Goal: Task Accomplishment & Management: Use online tool/utility

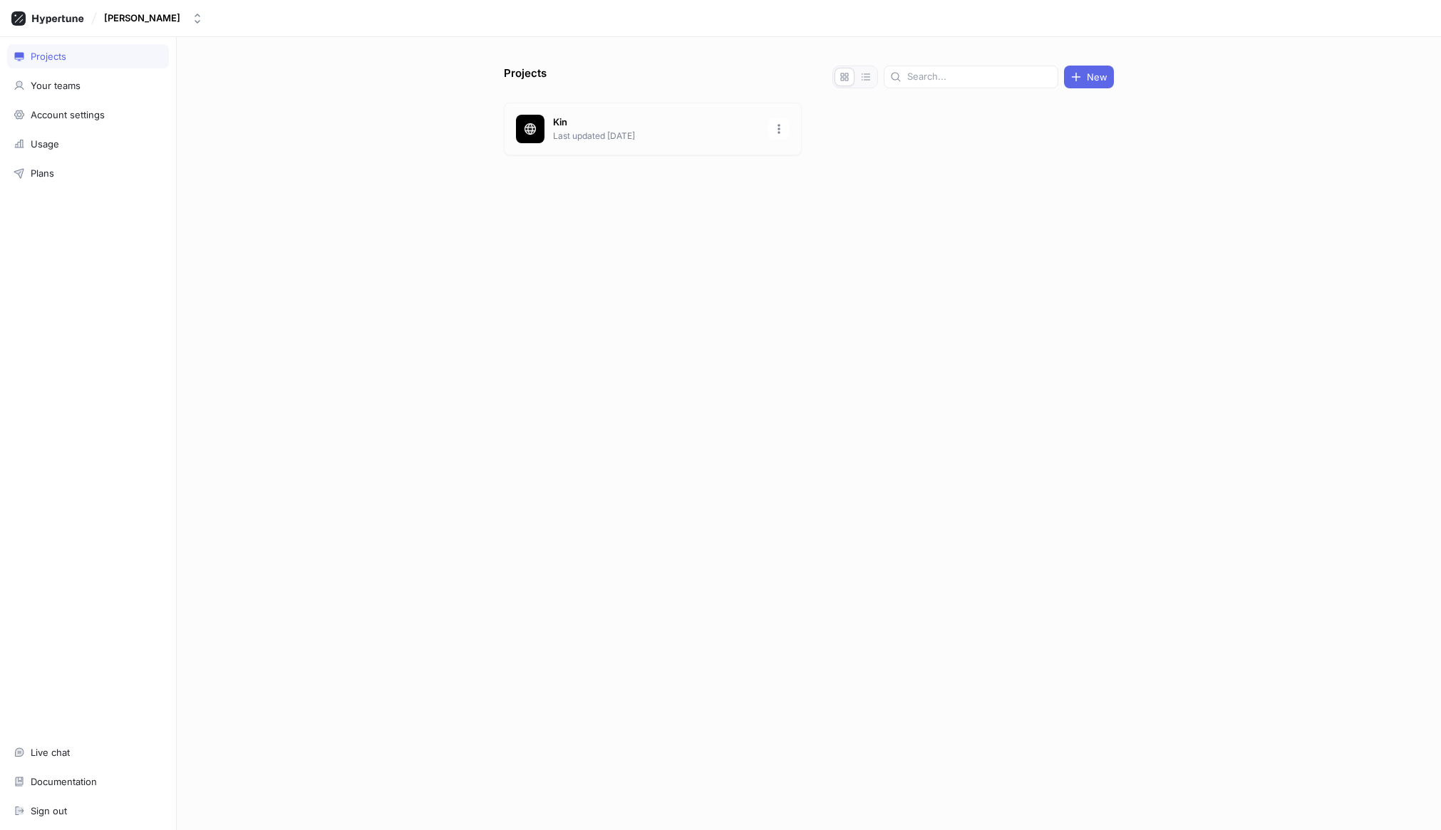
click at [601, 118] on p "Kin" at bounding box center [656, 122] width 207 height 14
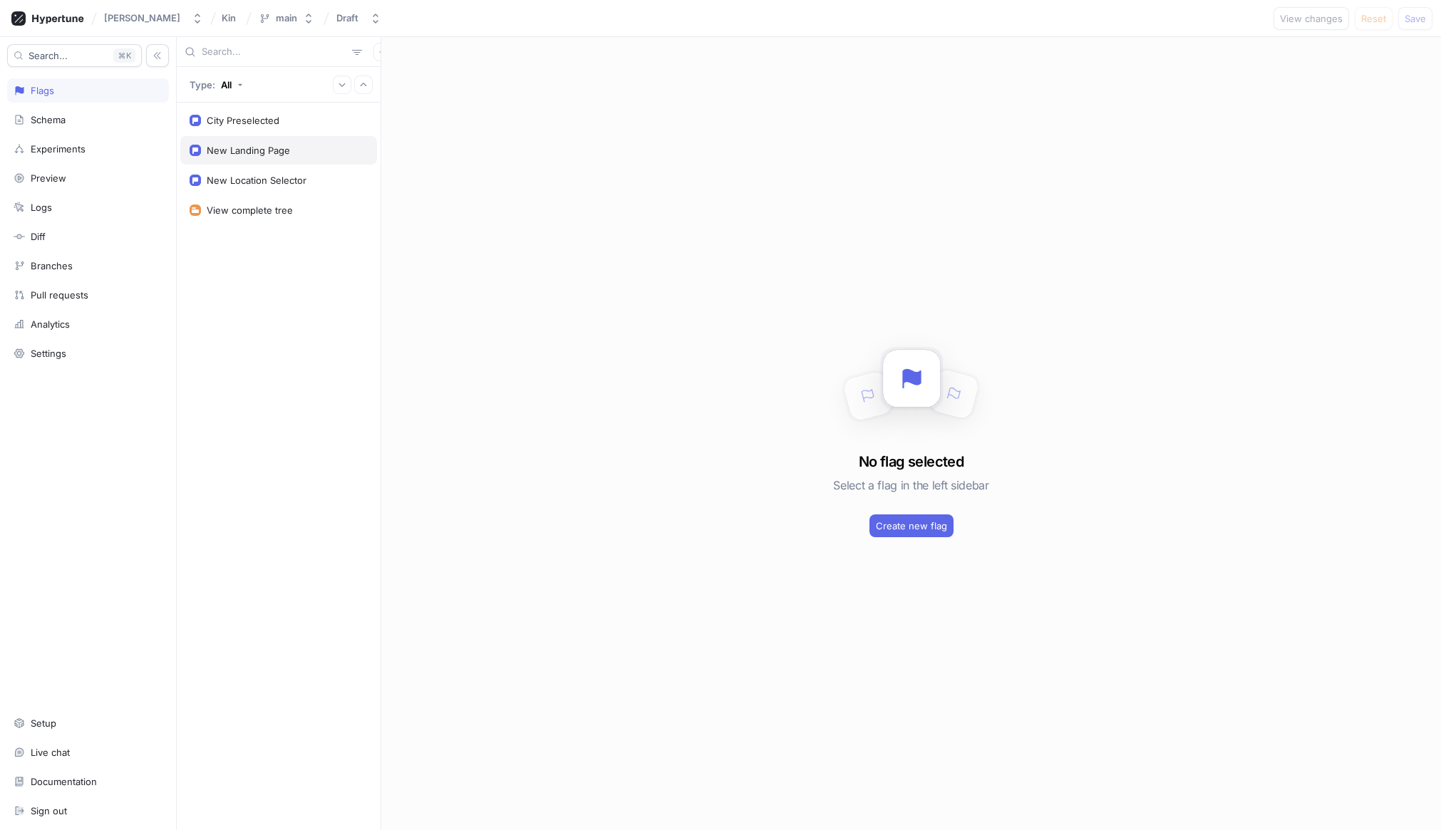
click at [290, 136] on div "New Landing Page" at bounding box center [278, 150] width 197 height 29
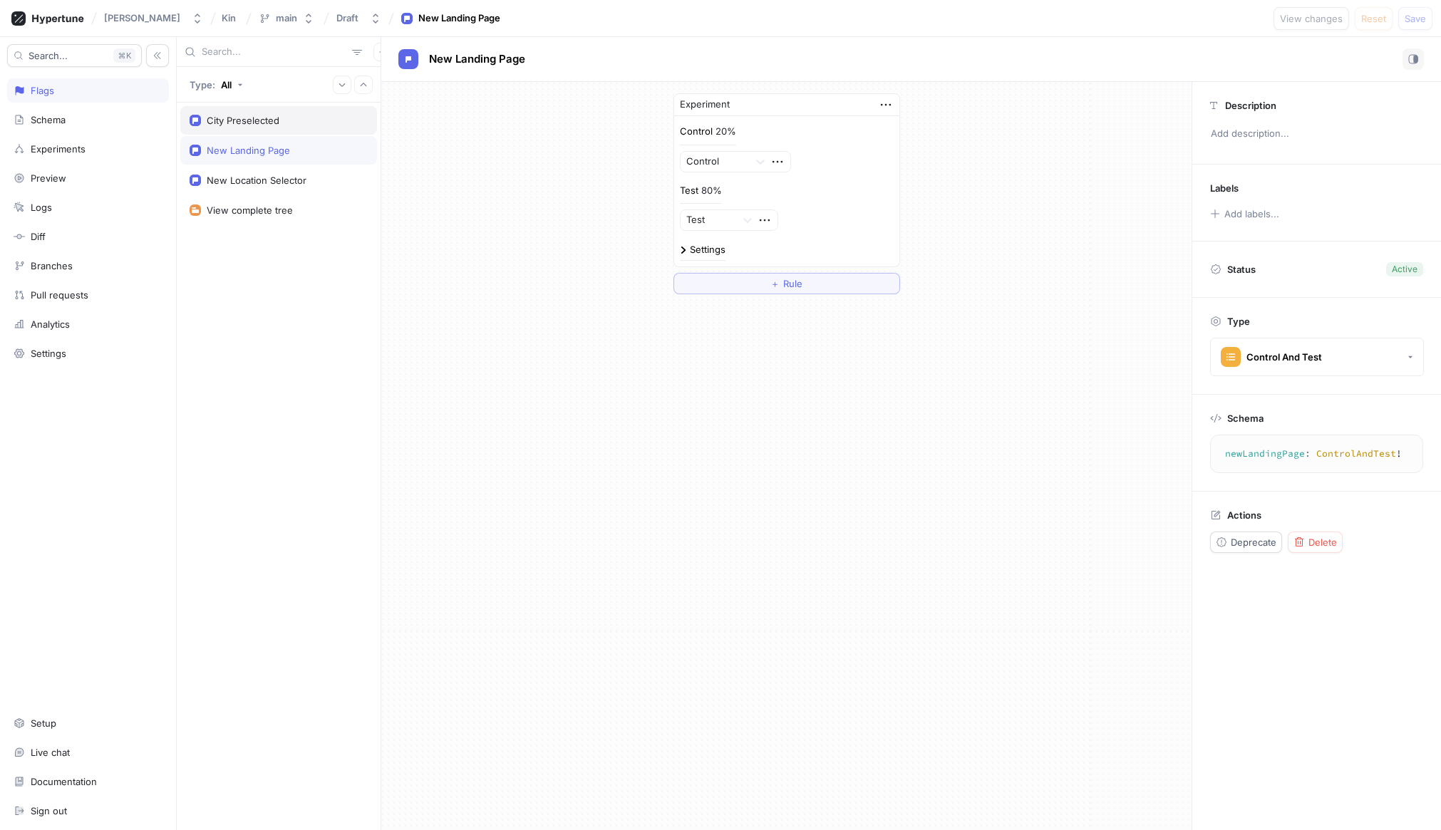
click at [284, 125] on div "City Preselected" at bounding box center [279, 120] width 178 height 11
type textarea "cityPreselected: ControlAndTest!"
click at [891, 103] on icon "button" at bounding box center [886, 105] width 16 height 16
click at [1143, 145] on div "Experiment Control 50% Control Test 50% Test Settings ＋ Rule" at bounding box center [786, 194] width 811 height 224
click at [336, 124] on div "City Preselected" at bounding box center [279, 120] width 178 height 11
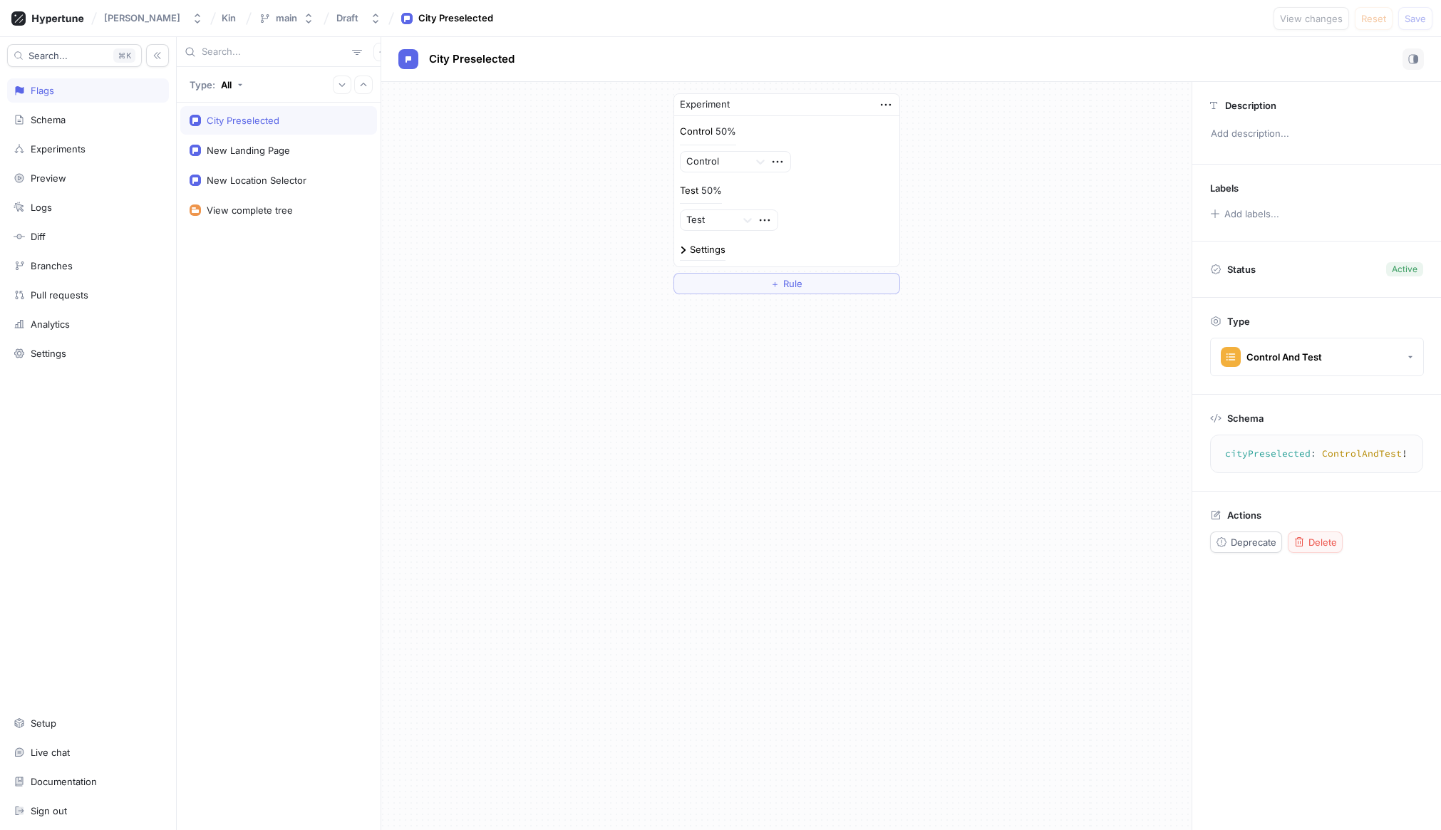
click at [1319, 547] on div "Delete" at bounding box center [1315, 542] width 43 height 11
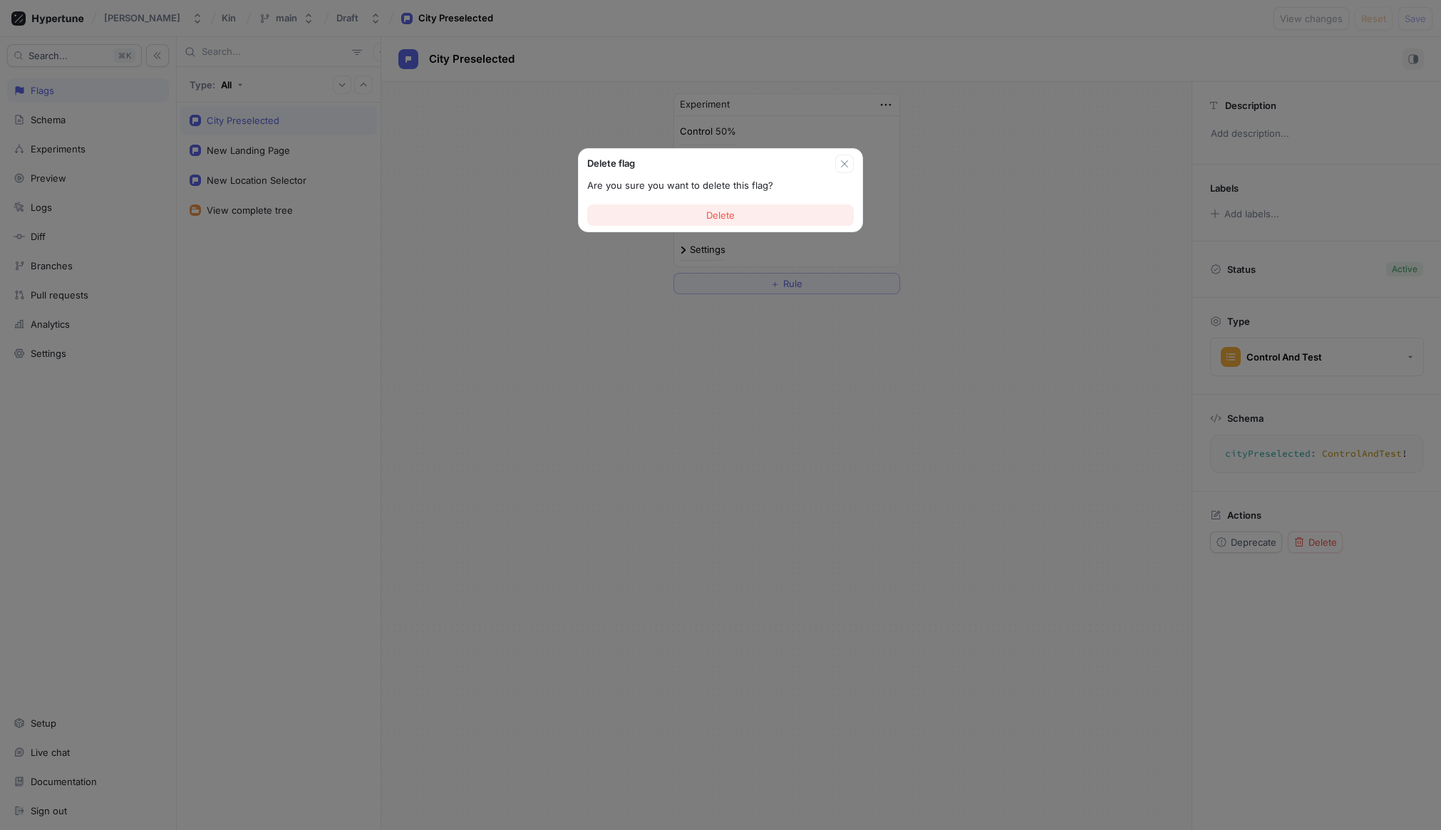
click at [736, 220] on button "Delete" at bounding box center [720, 215] width 267 height 21
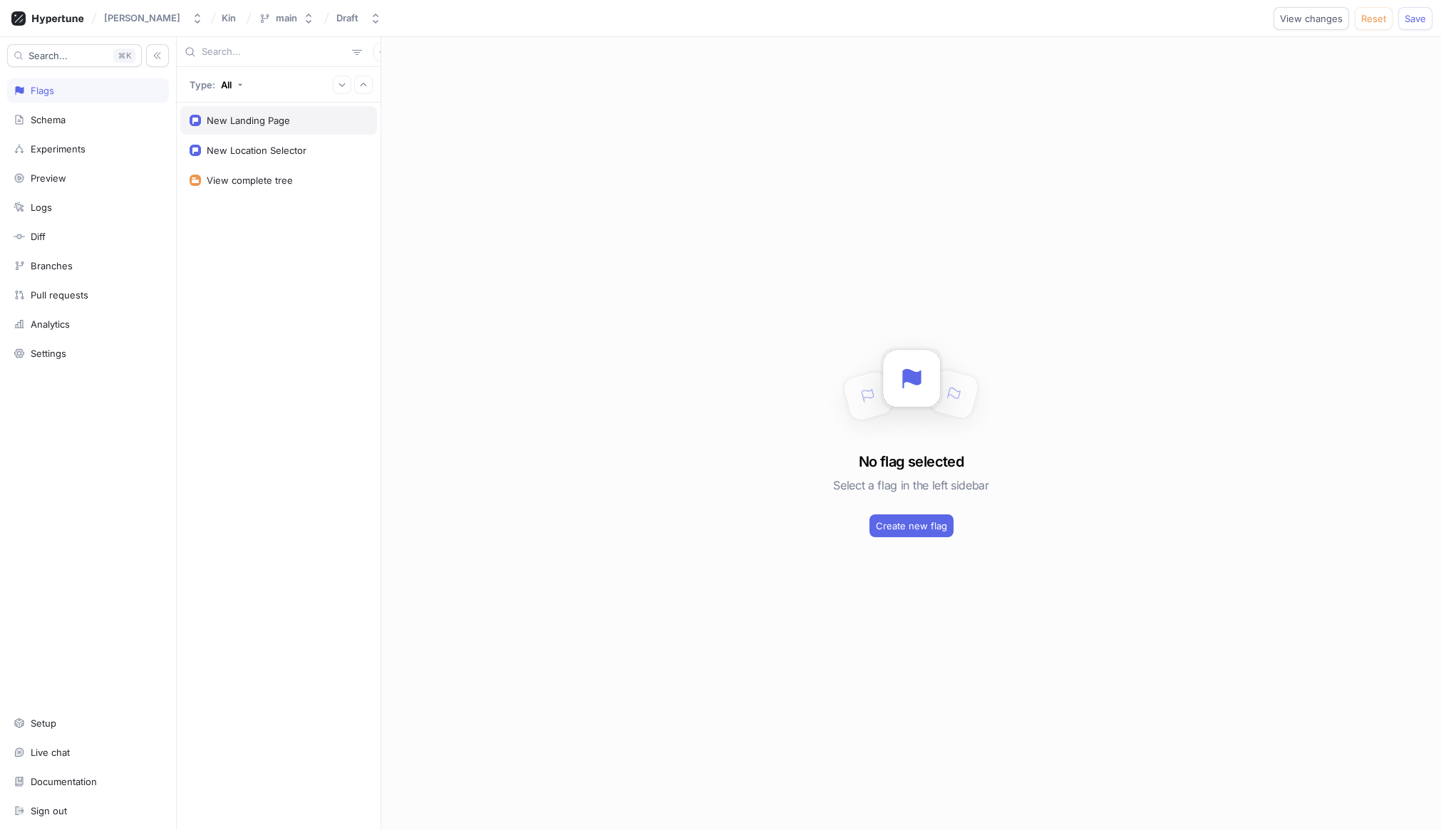
click at [277, 127] on div "New Landing Page" at bounding box center [278, 120] width 197 height 29
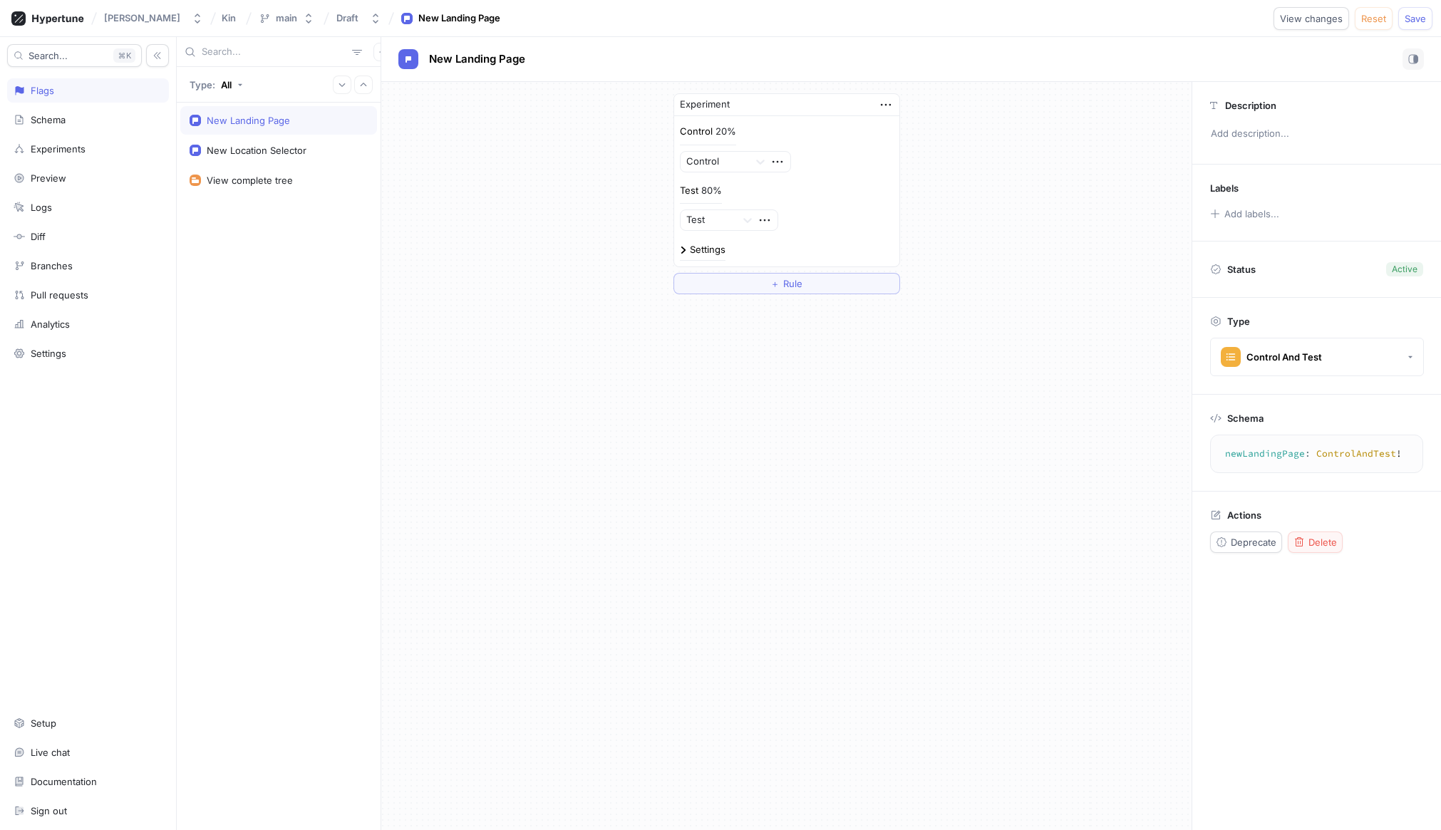
click at [1324, 542] on span "Delete" at bounding box center [1323, 542] width 29 height 9
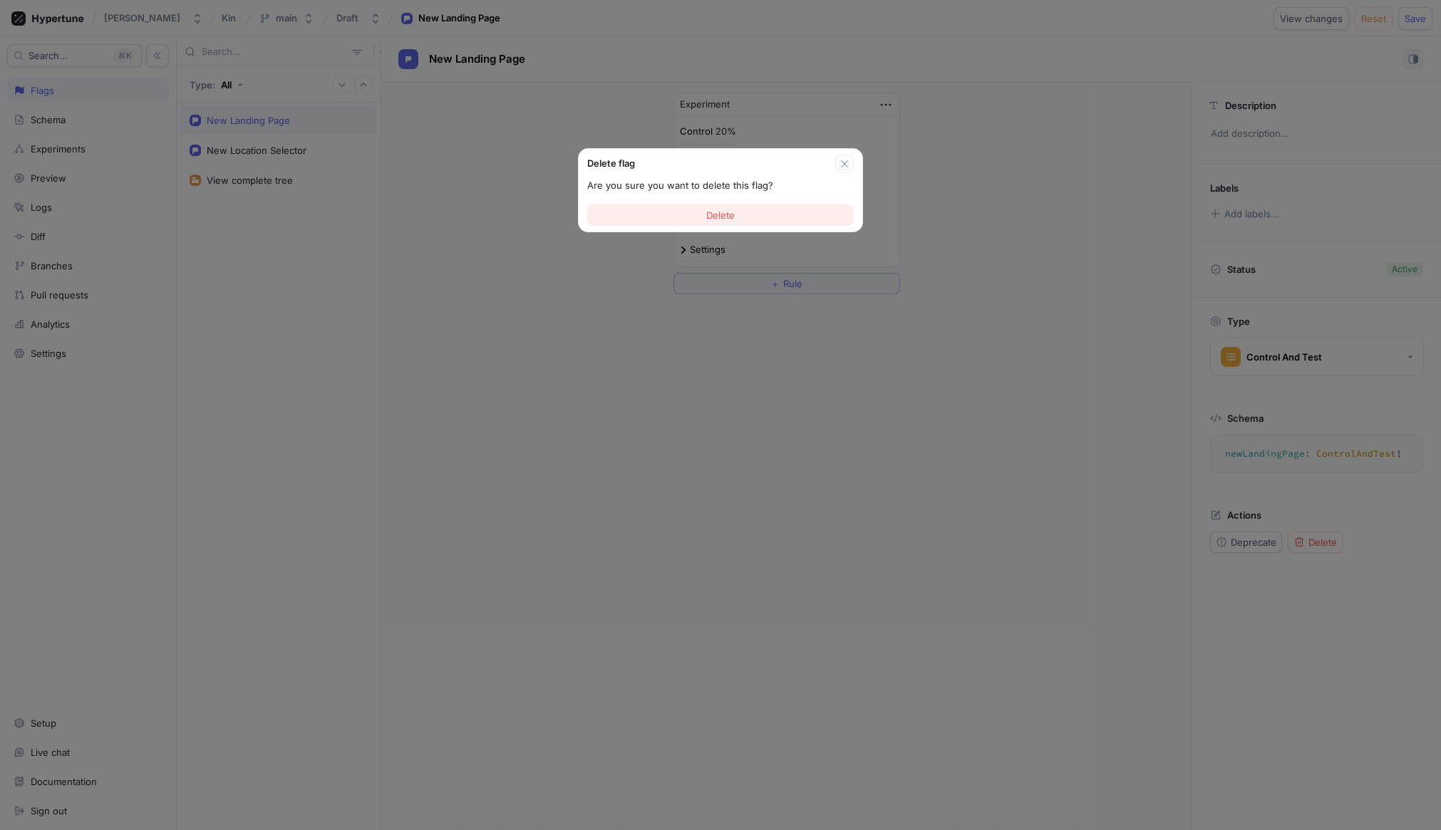
click at [784, 218] on button "Delete" at bounding box center [720, 215] width 267 height 21
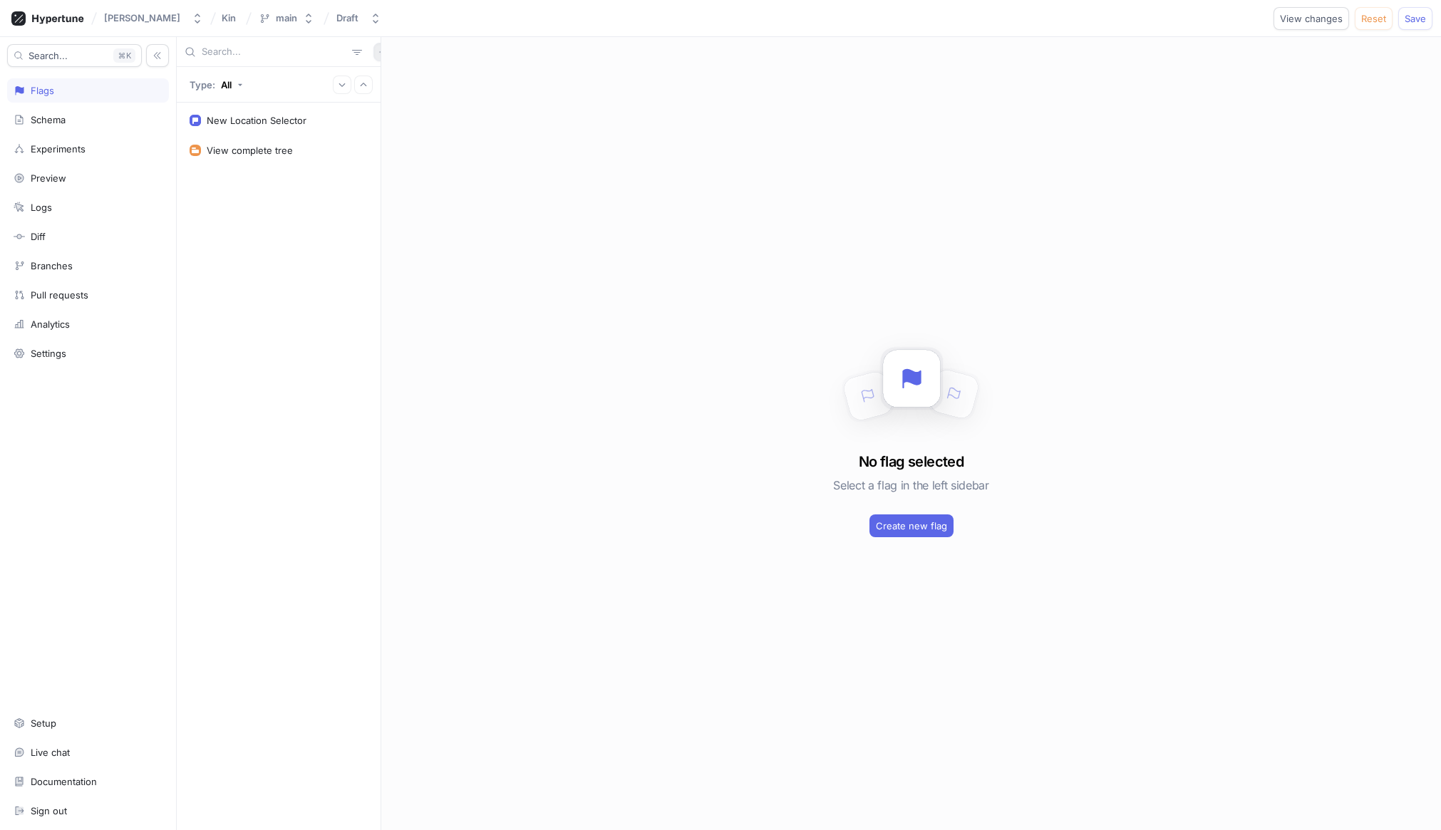
click at [379, 53] on icon "button" at bounding box center [382, 51] width 6 height 6
click at [398, 82] on div "Flag" at bounding box center [400, 80] width 84 height 24
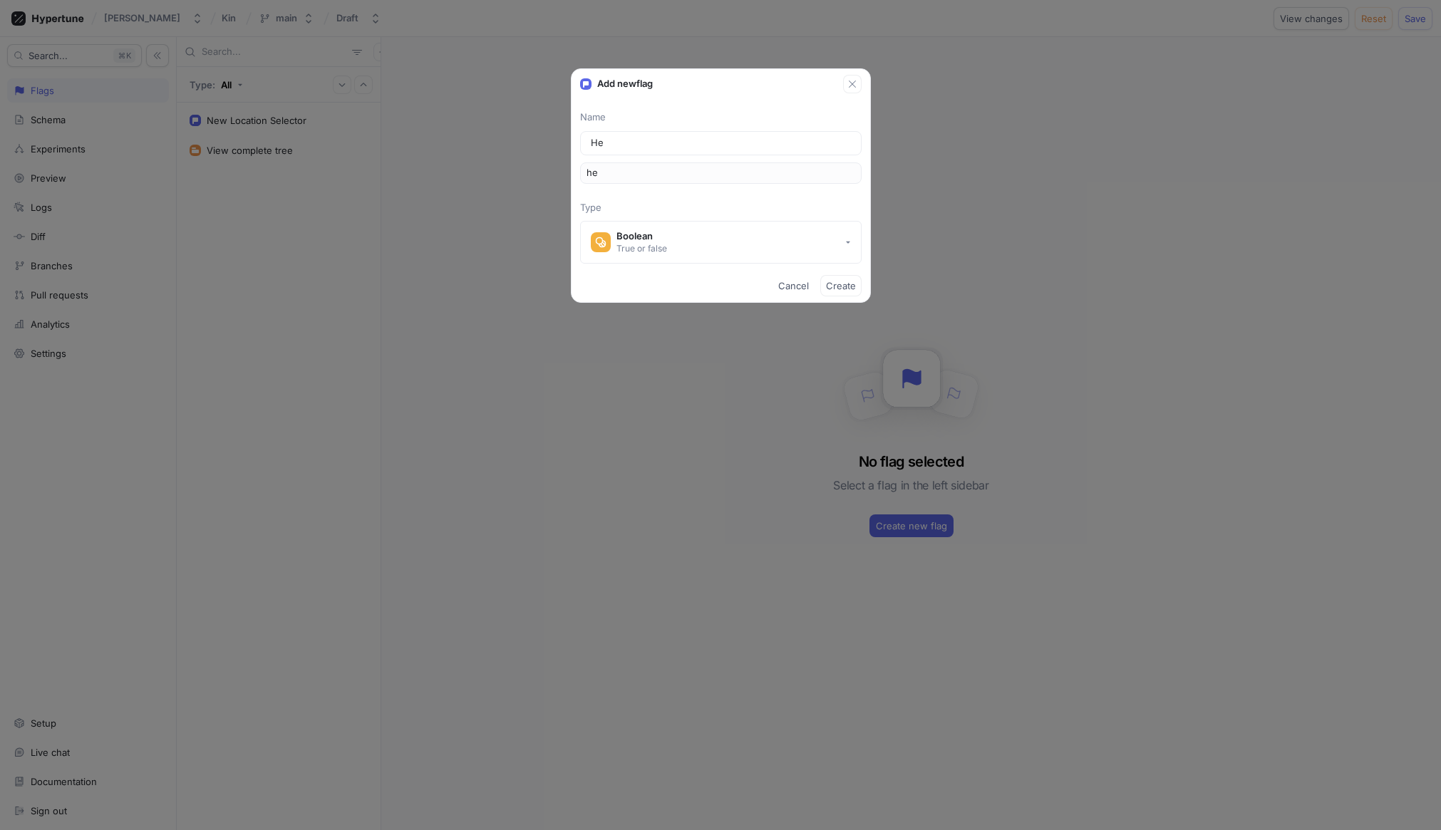
type input "Her"
type input "her"
type input "Hero"
type input "hero"
type input "I"
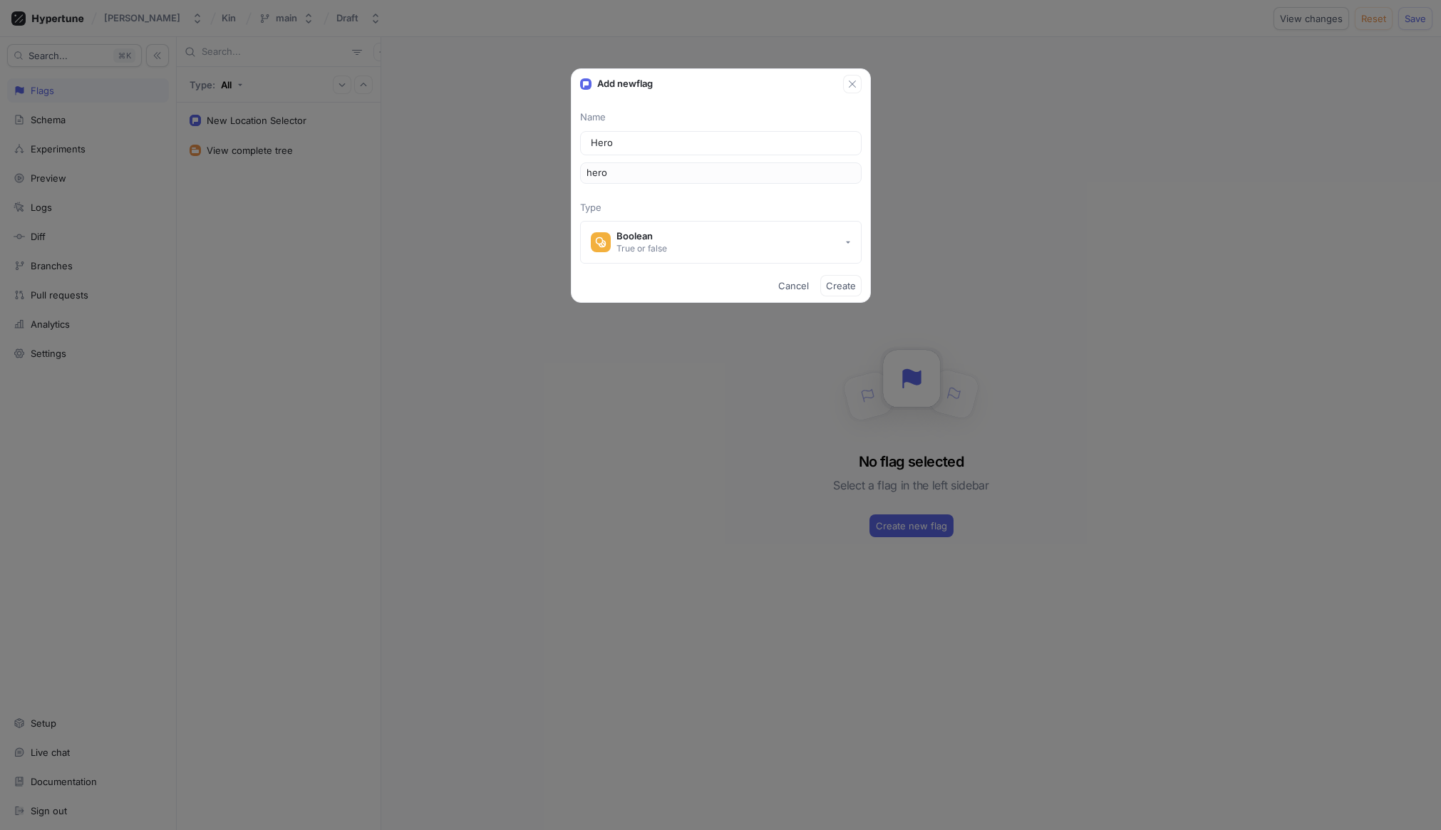
type input "i"
type input "IM"
type input "im"
type input "IMa"
type input "iMa"
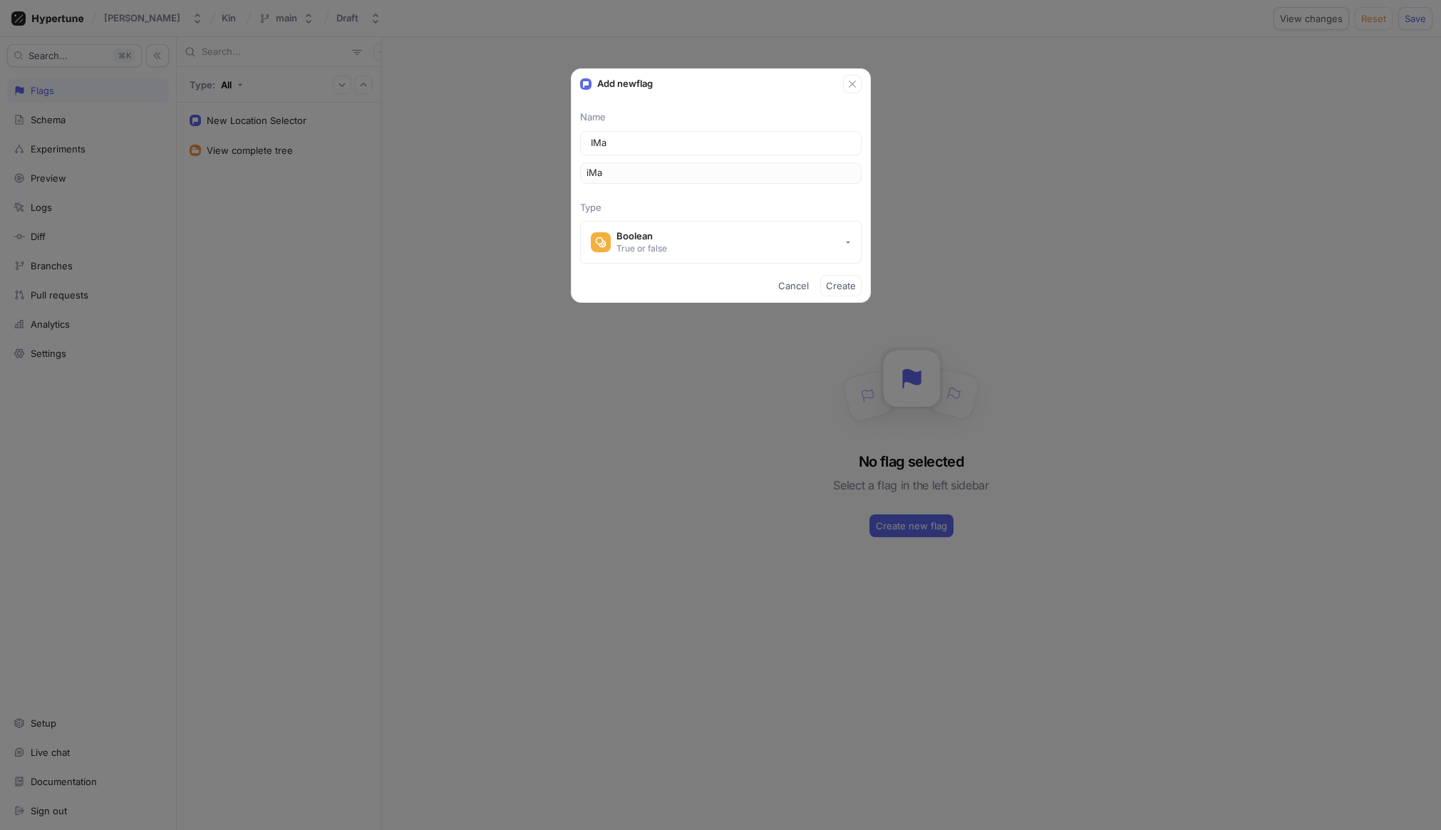
type input "IMag"
type input "iMag"
type input "IMage"
type input "iMage"
type input "IMageO"
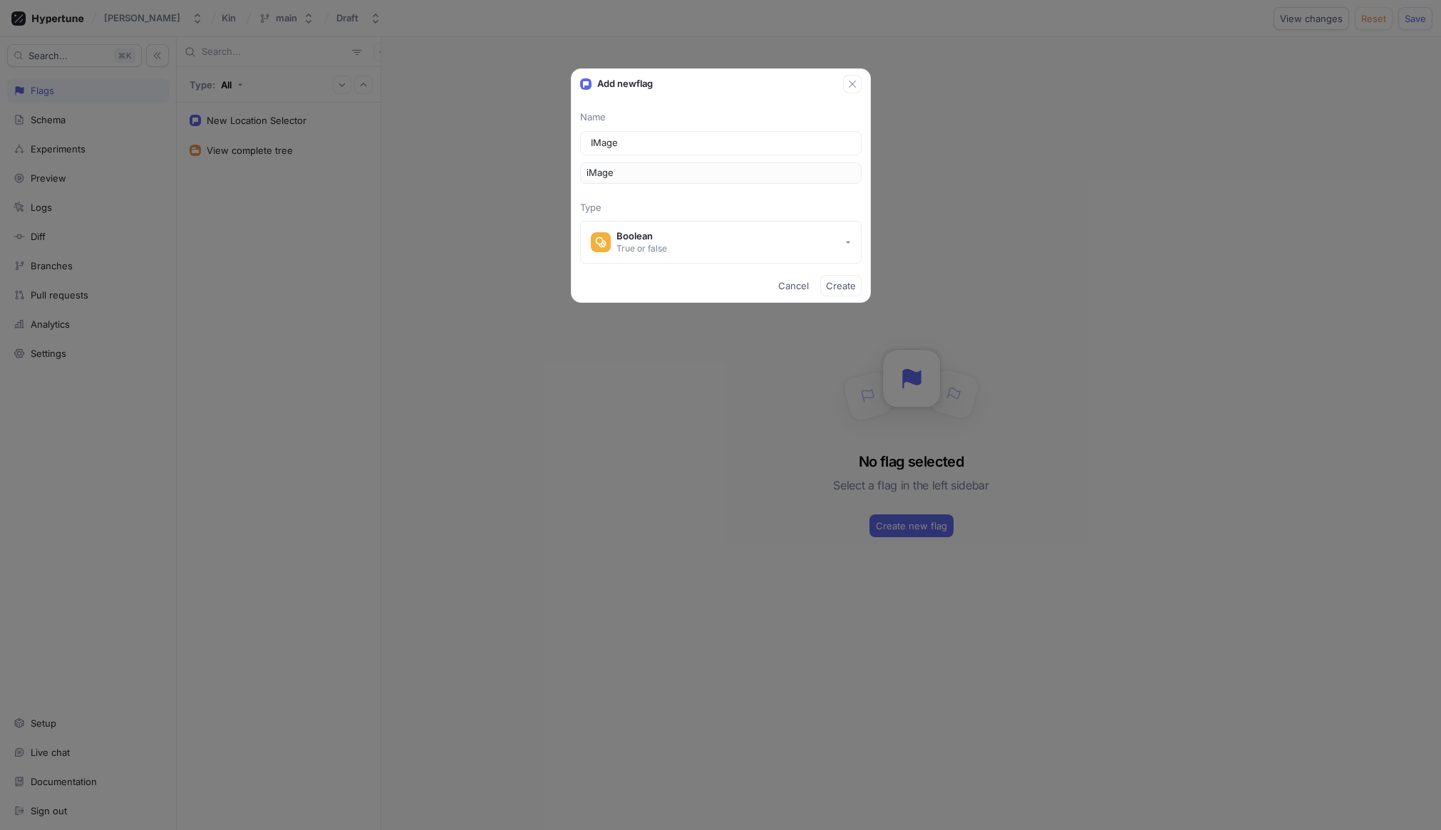
type input "iMageO"
type input "I"
type input "i"
type input "IM"
type input "im"
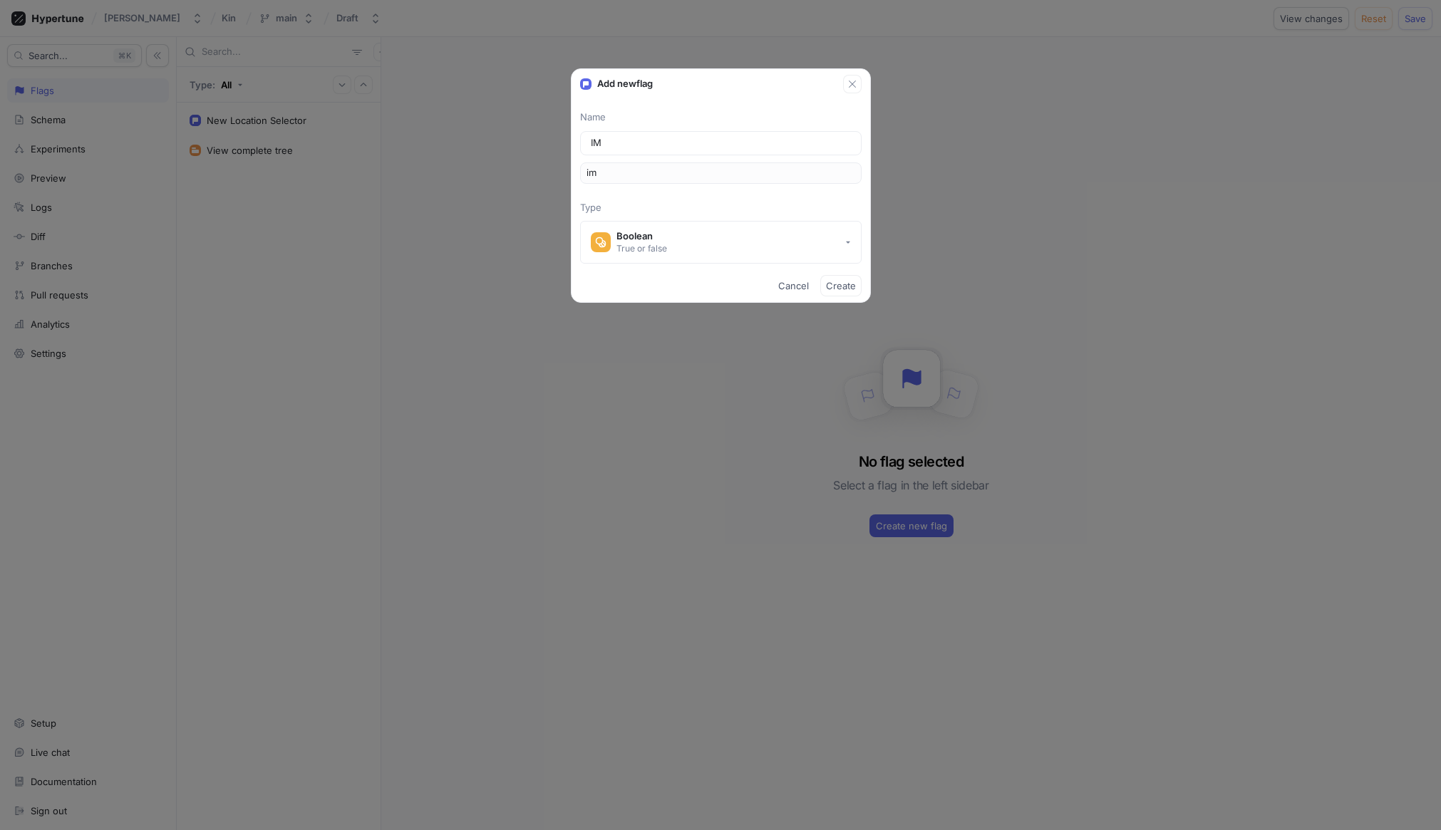
type input "IMa"
type input "iMa"
type input "IMag"
type input "iMag"
type input "IMage"
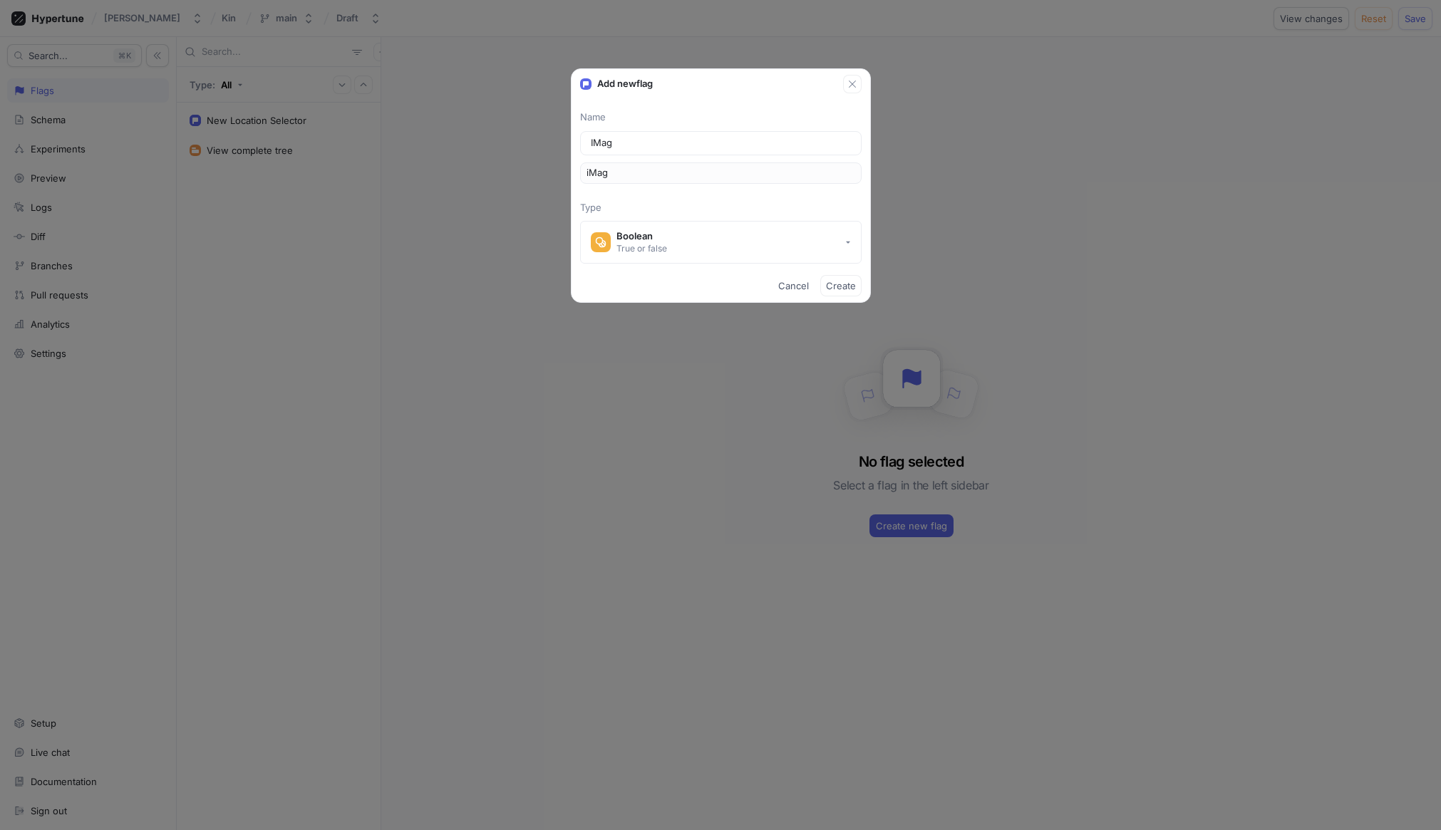
type input "iMage"
type input "IMageO"
type input "iMageO"
type input "IMageOr"
type input "iMageOr"
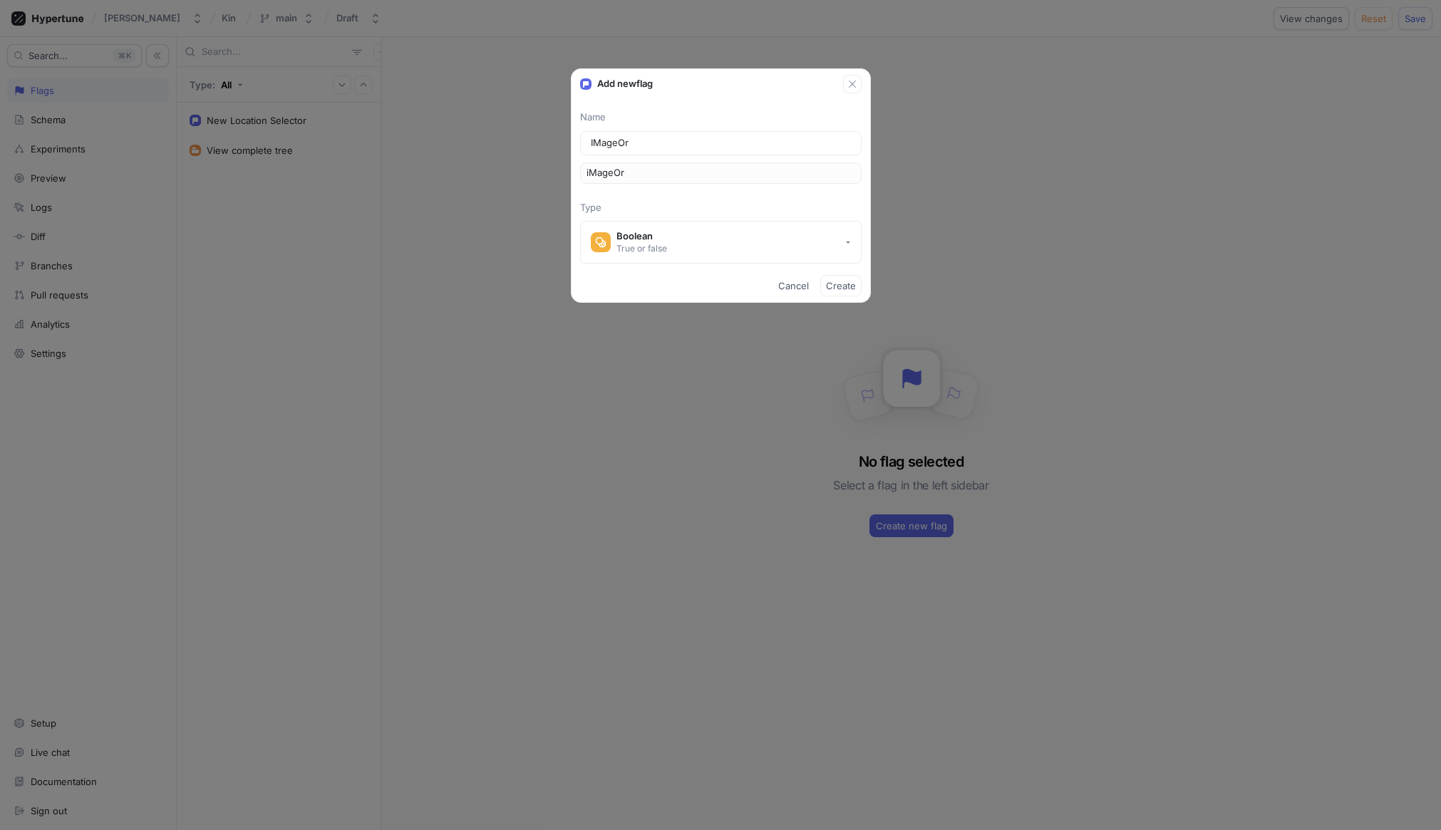
type input "I"
type input "i"
type input "Im"
type input "im"
type input "Ima"
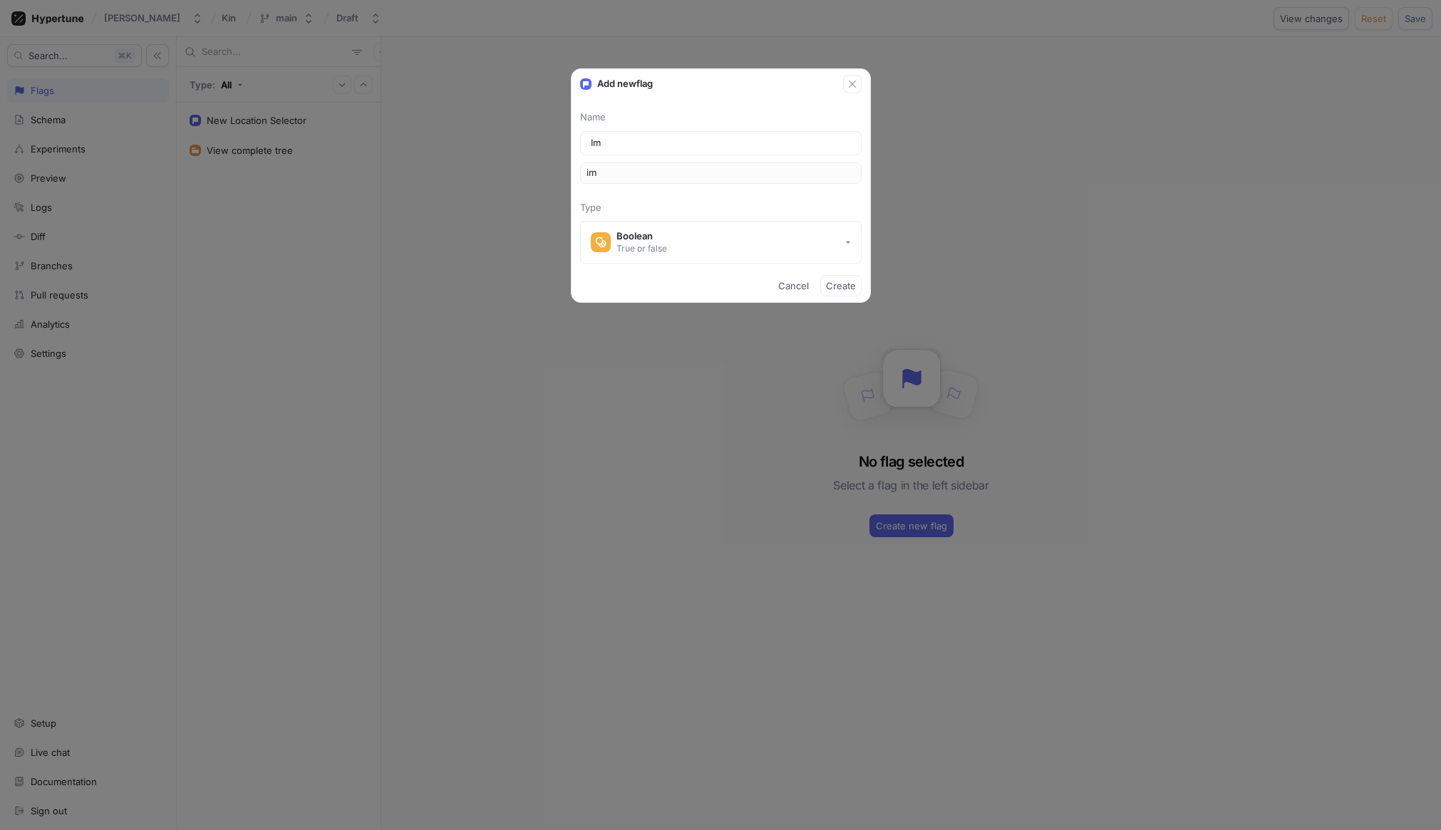
type input "ima"
type input "Imag"
type input "imag"
type input "Image"
type input "image"
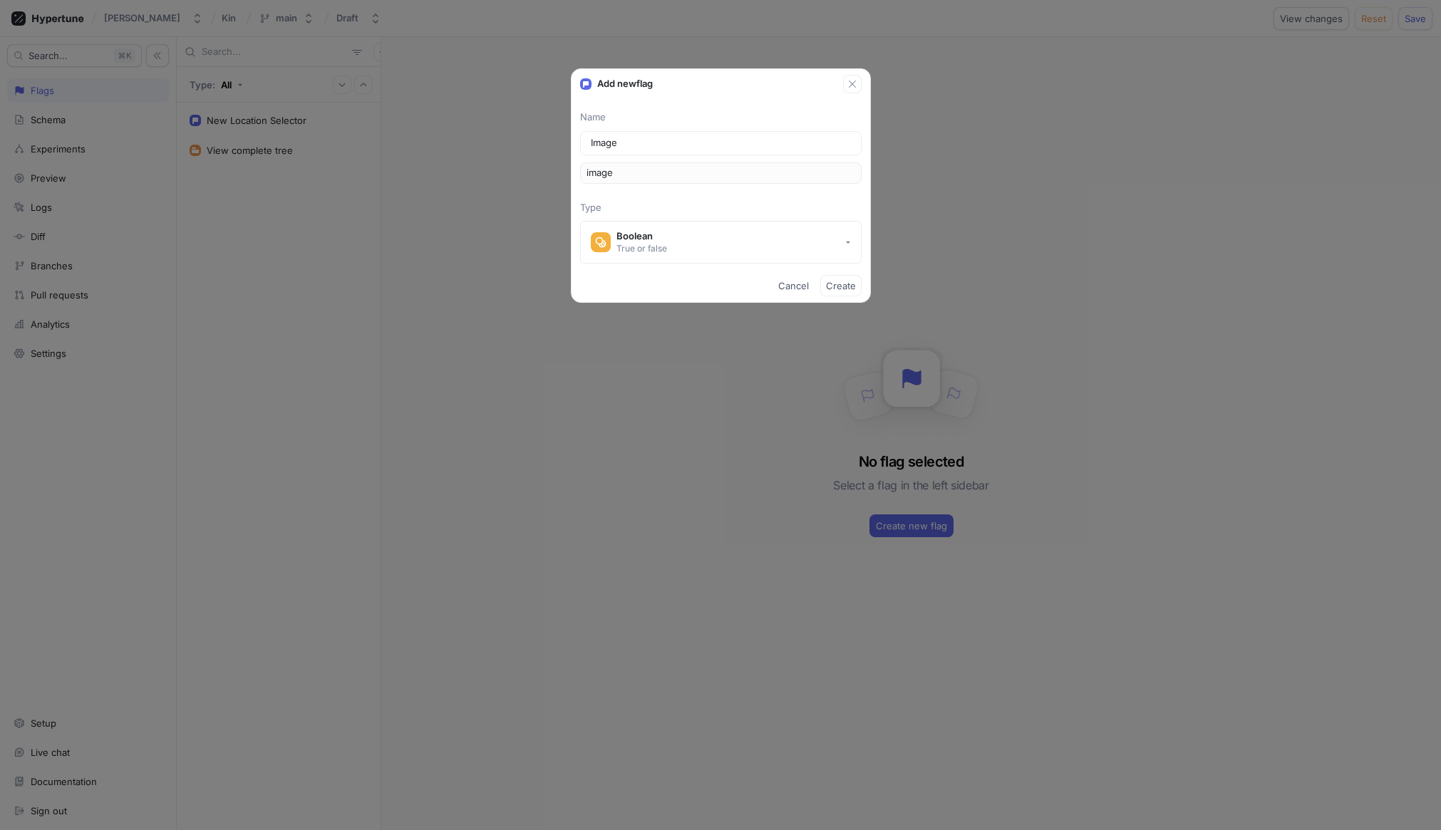
type input "ImageV"
type input "imageV"
type input "ImageVs"
type input "imageVs"
type input "ImageVsI"
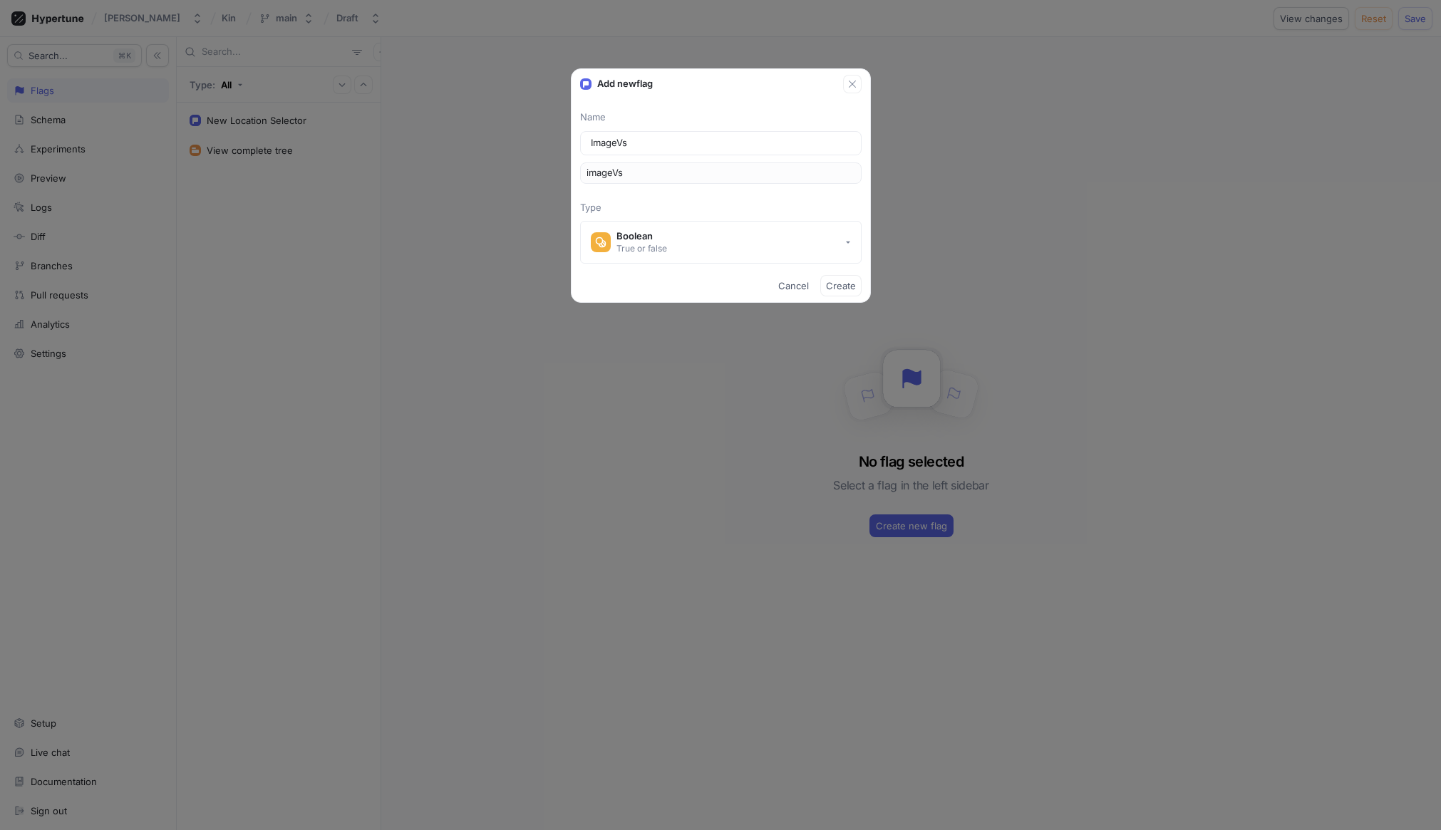
type input "imageVsI"
type input "ImageVsIm"
type input "imageVsIm"
type input "ImageVsI"
type input "imageVsI"
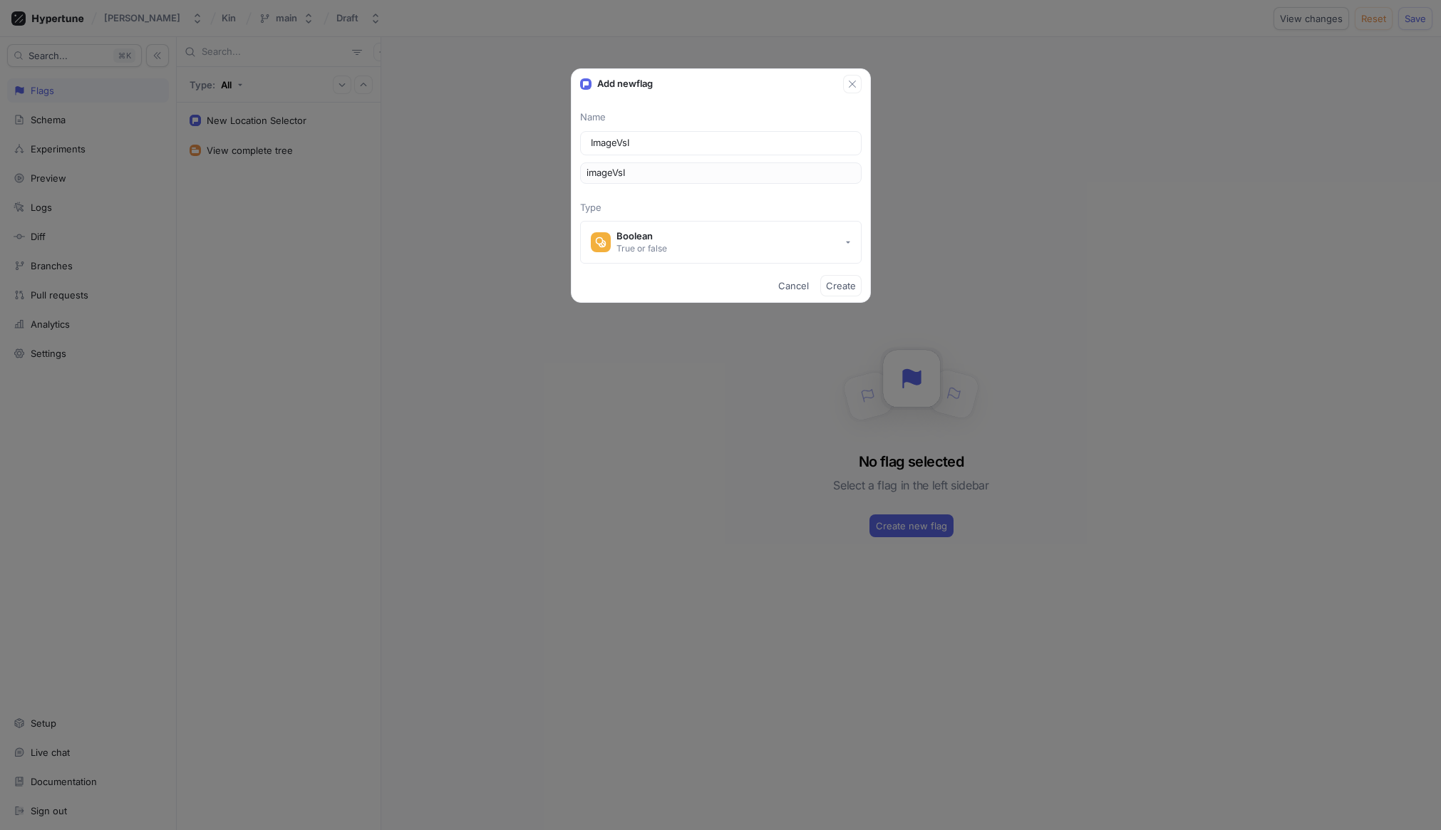
type input "ImageVs"
type input "imageVs"
type input "ImageVsV"
type input "imageVsV"
type input "ImageVsVi"
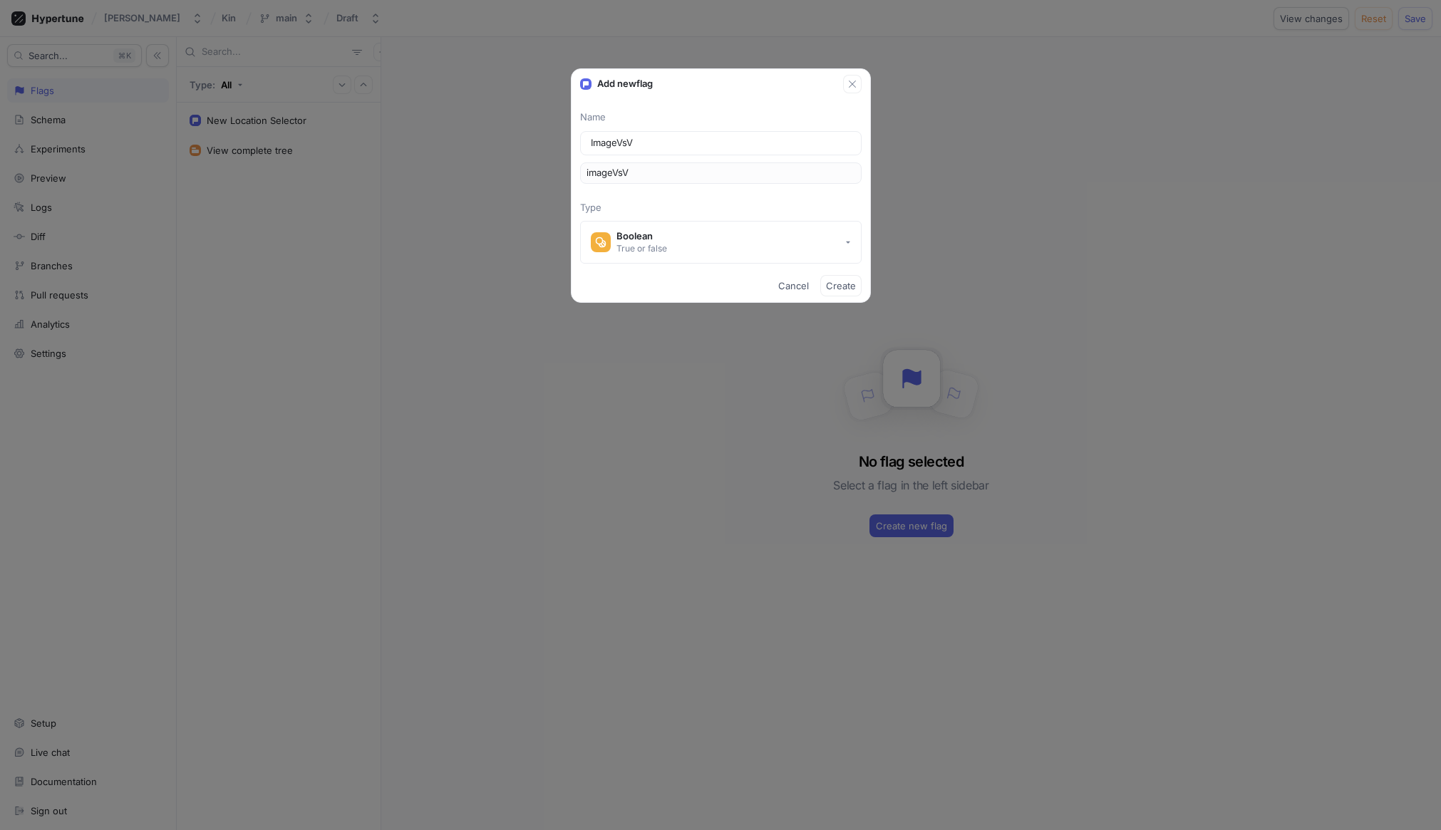
type input "imageVsVi"
type input "ImageVsVid"
type input "imageVsVid"
type input "ImageVsVide"
type input "imageVsVide"
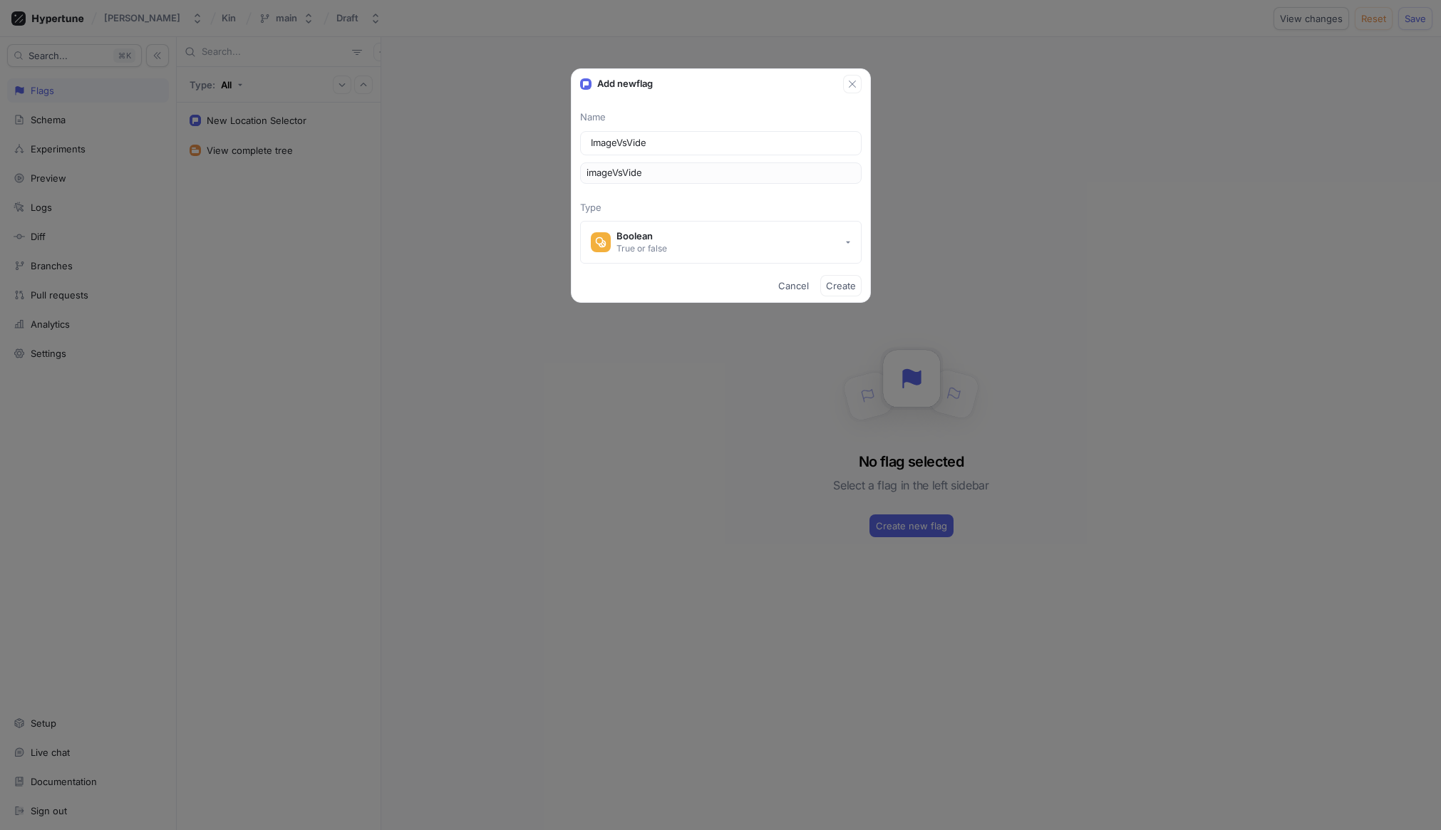
type input "ImageVsVideo"
type input "imageVsVideo"
type input "ImageVsVideoH"
type input "imageVsVideoH"
type input "ImageVsVideoHe"
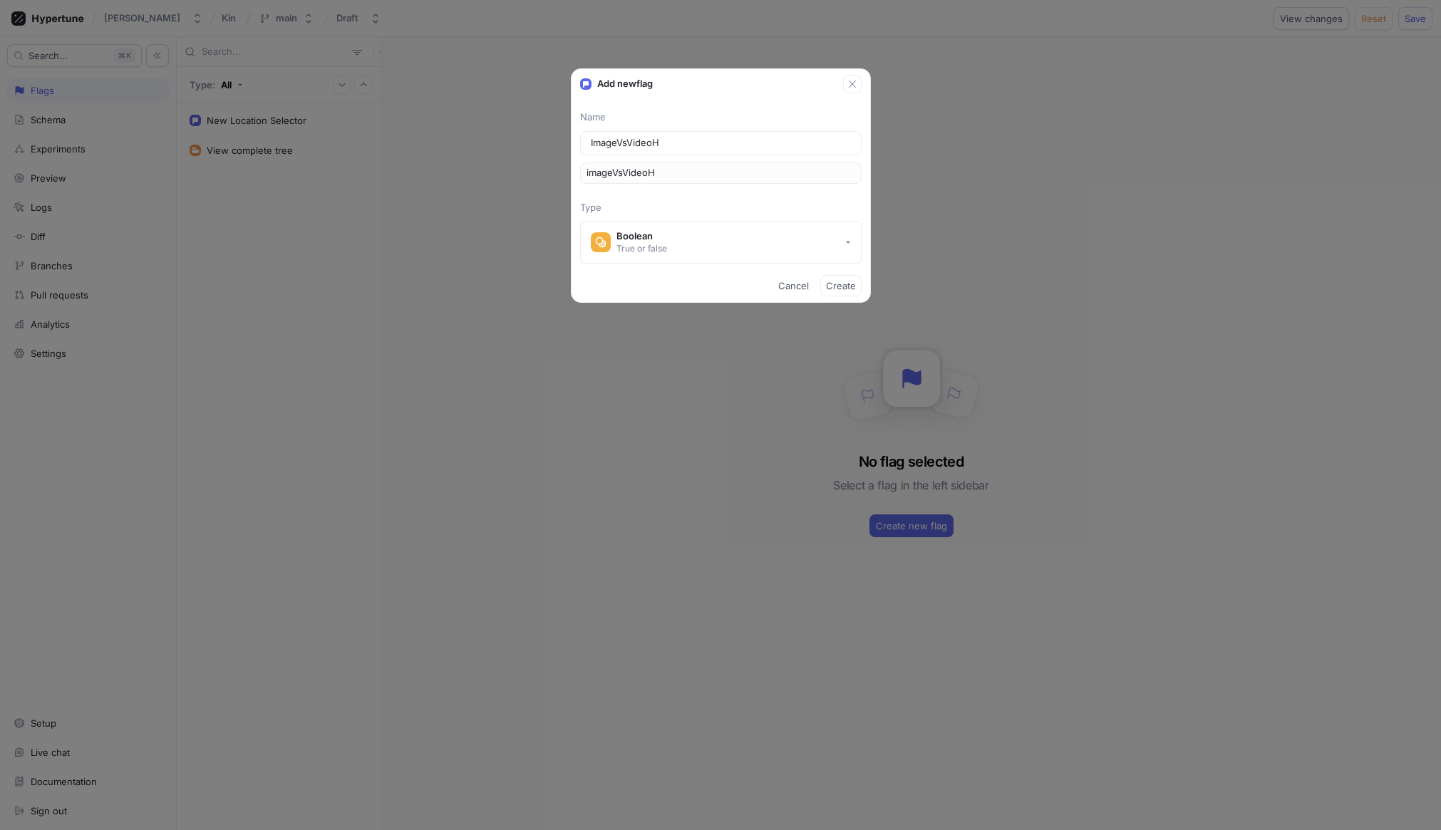
type input "imageVsVideoHe"
type input "ImageVsVideoHer"
type input "imageVsVideoHer"
type input "ImageVsVideoHero"
type input "imageVsVideoHero"
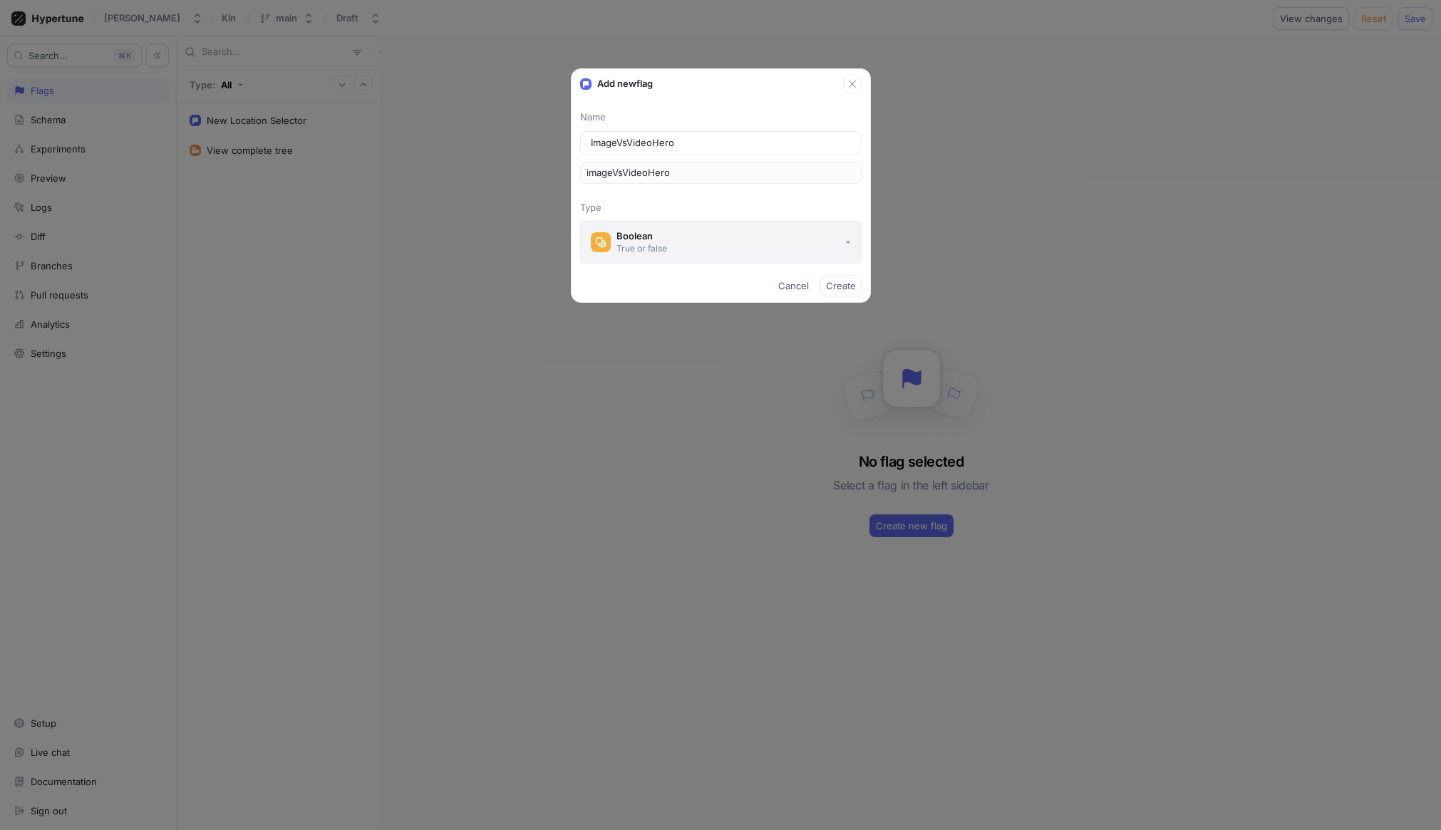
click at [677, 240] on button "Boolean True or false" at bounding box center [721, 242] width 282 height 43
type input "ImageVsVideoHero"
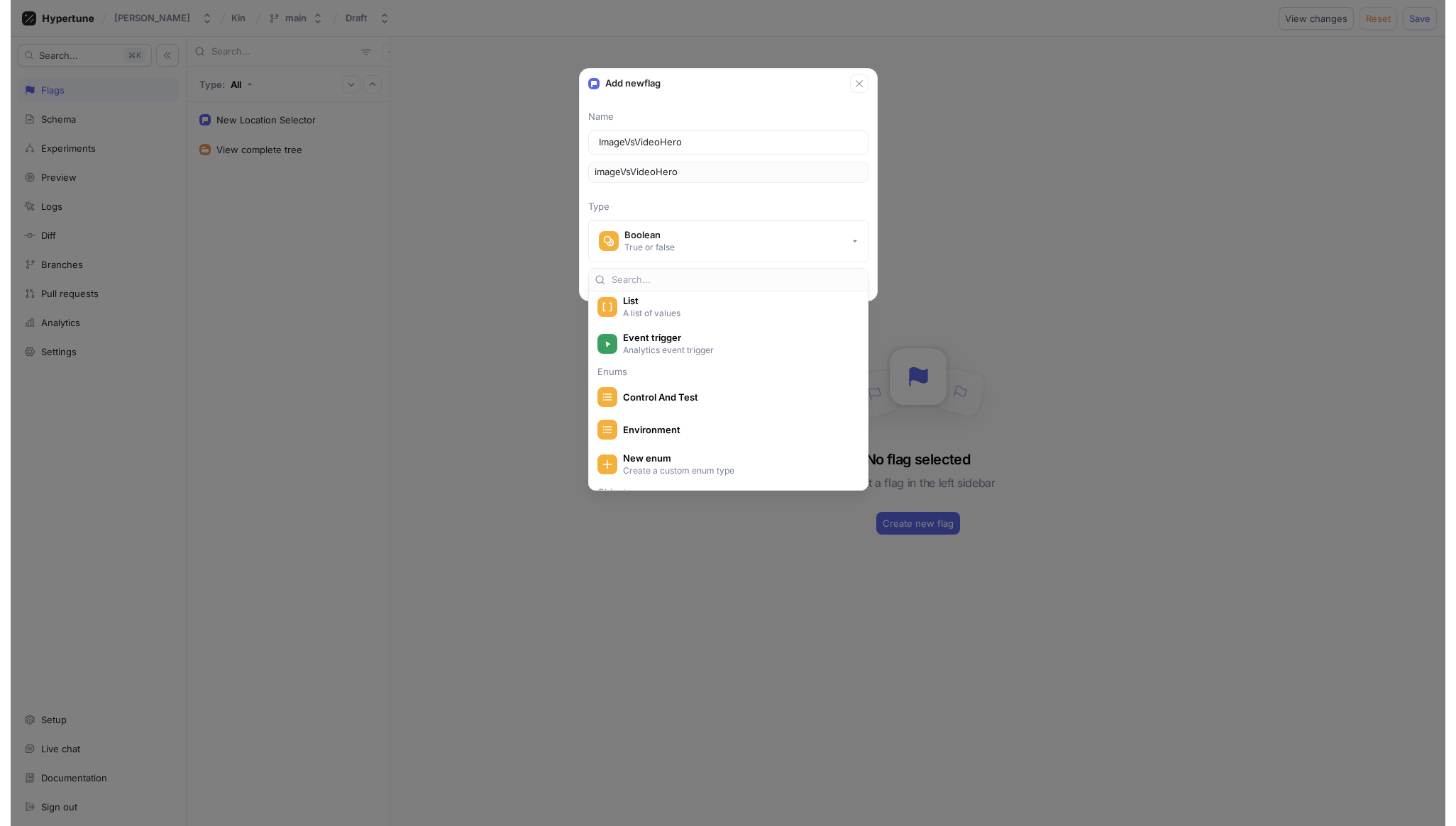
scroll to position [173, 0]
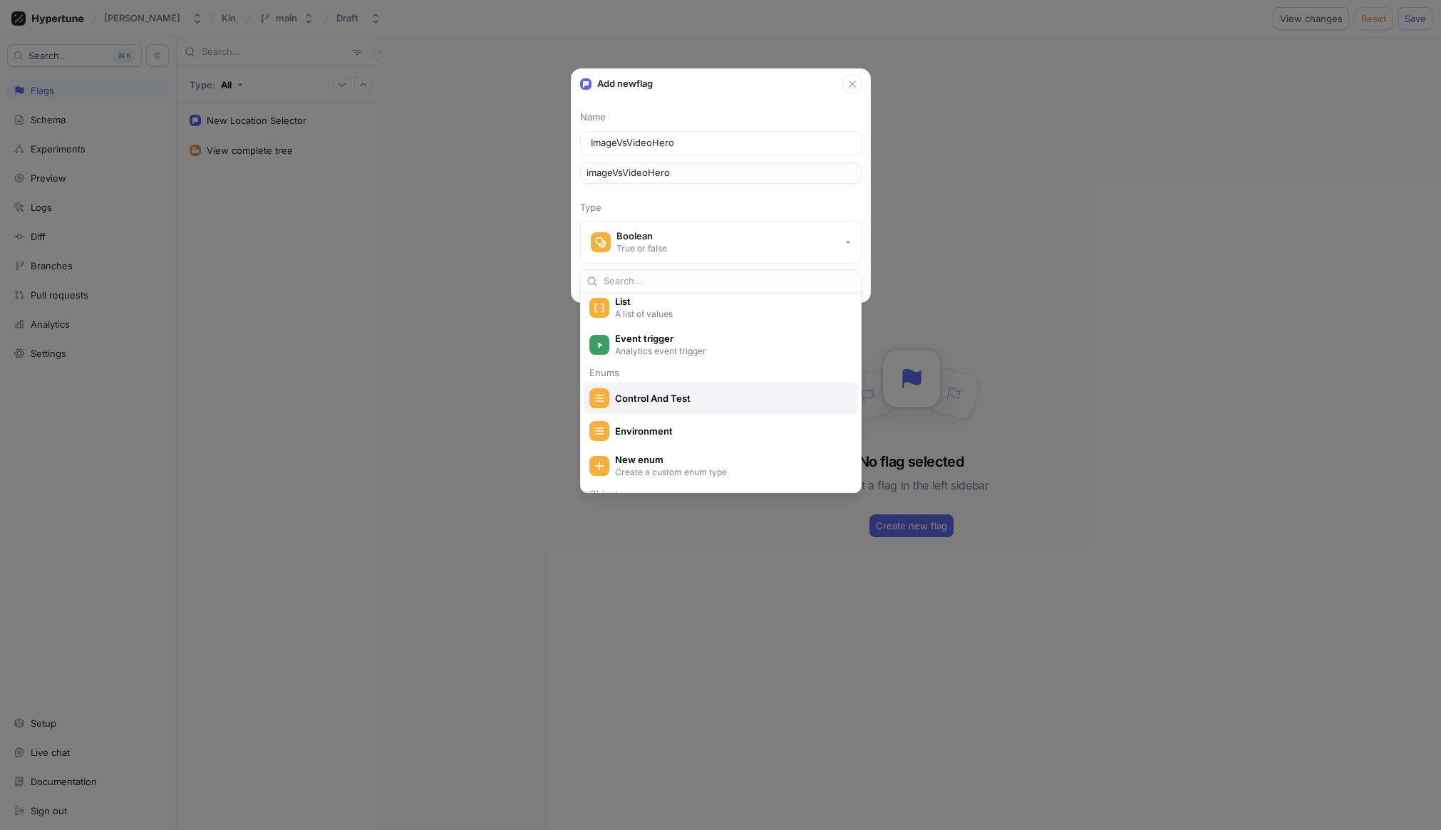
click at [690, 393] on span "Control And Test" at bounding box center [730, 399] width 230 height 12
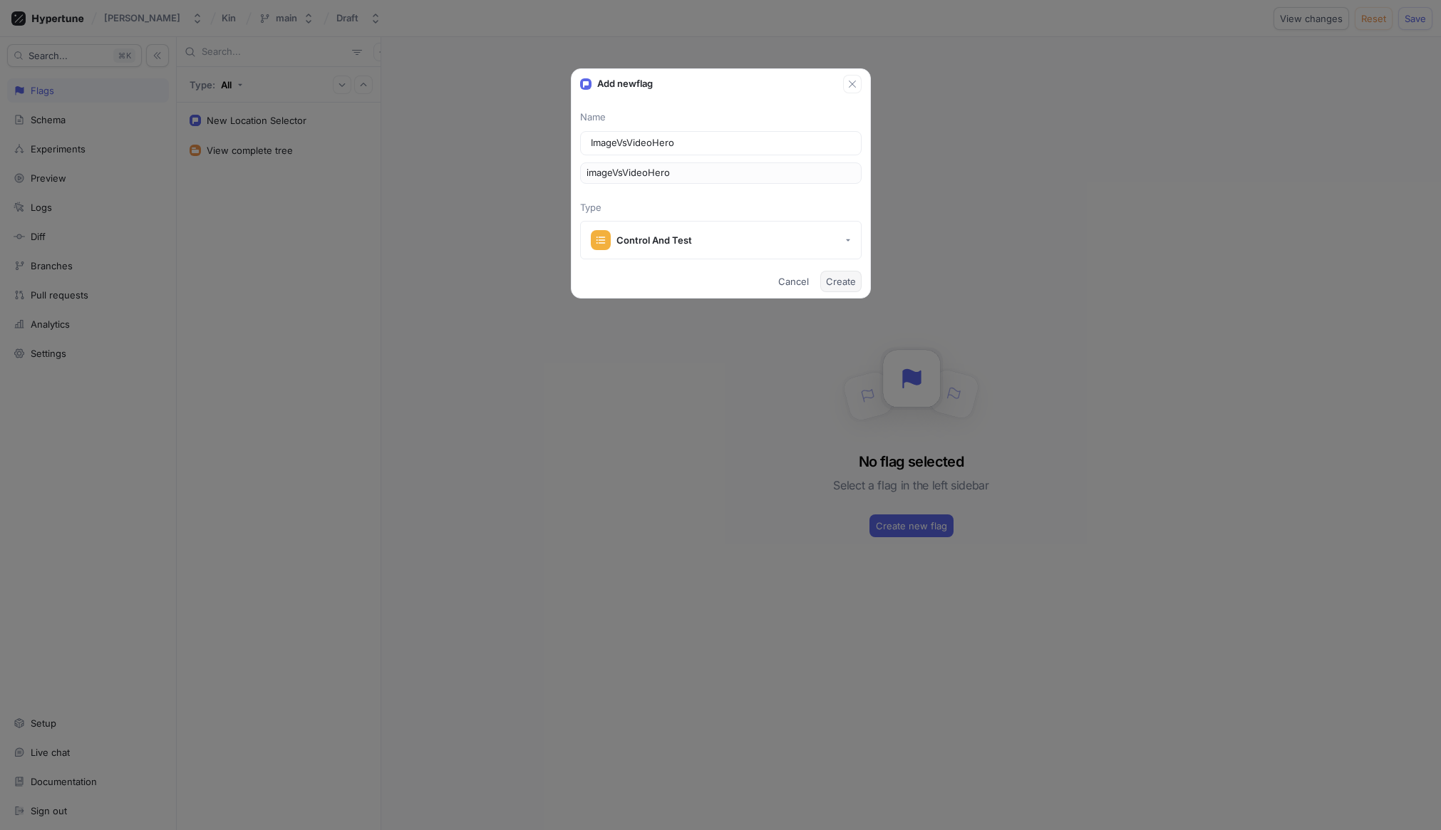
click at [843, 279] on span "Create" at bounding box center [841, 281] width 30 height 9
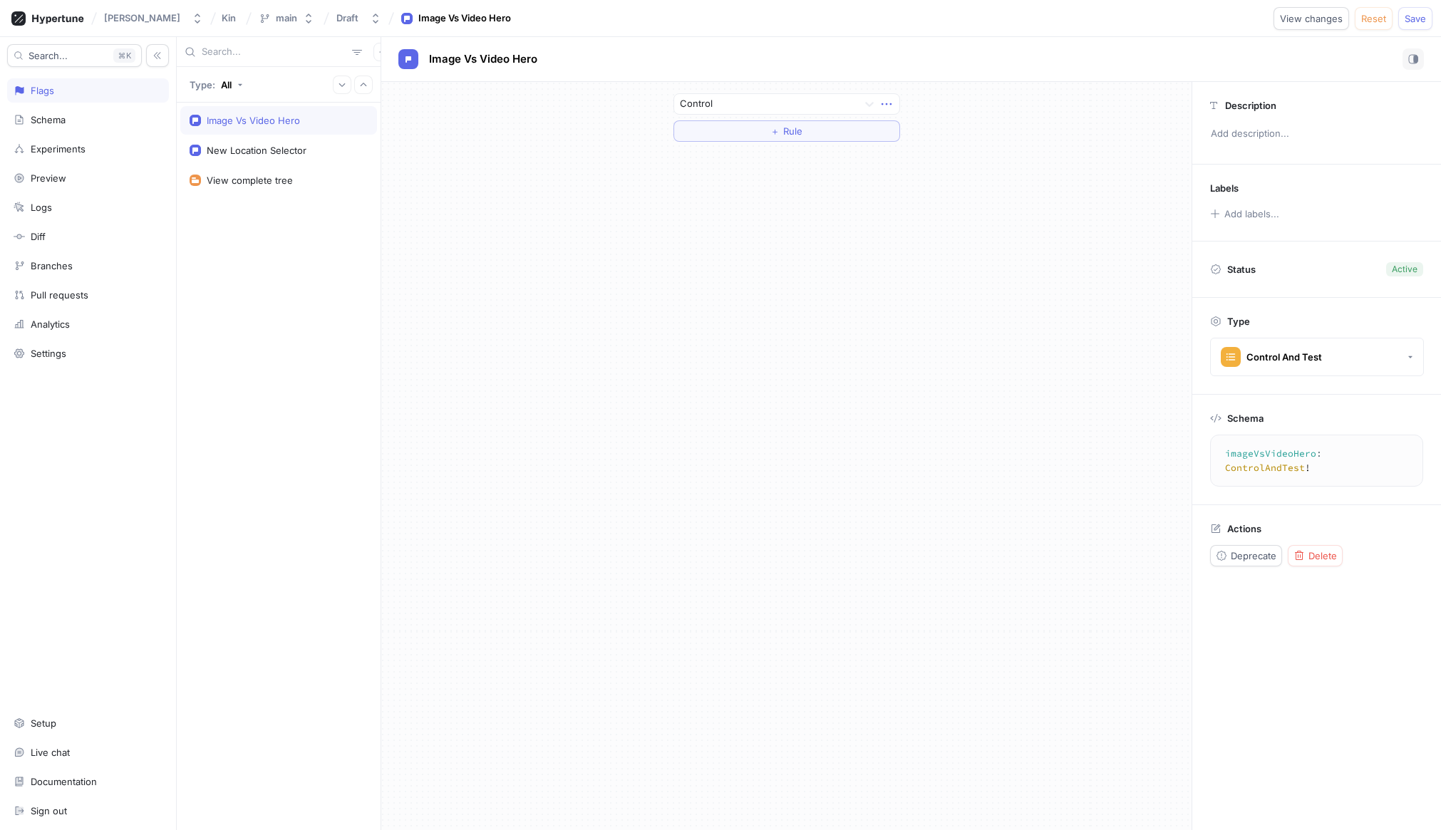
click at [885, 102] on icon "button" at bounding box center [887, 104] width 16 height 16
click at [906, 133] on p "Delete" at bounding box center [914, 130] width 29 height 14
click at [797, 106] on button "Select expression..." at bounding box center [787, 103] width 227 height 21
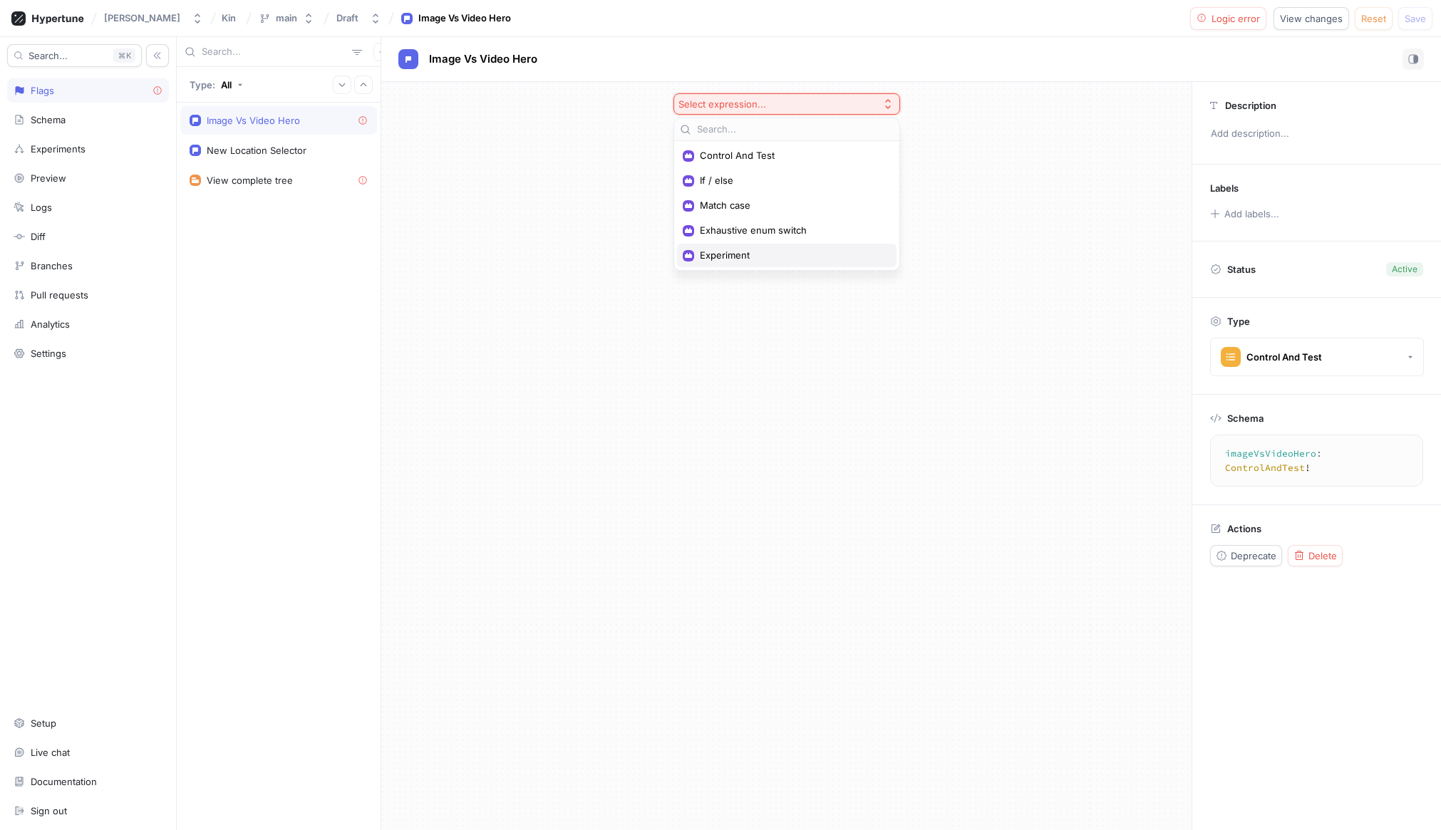
click at [739, 259] on span "Experiment" at bounding box center [792, 255] width 184 height 12
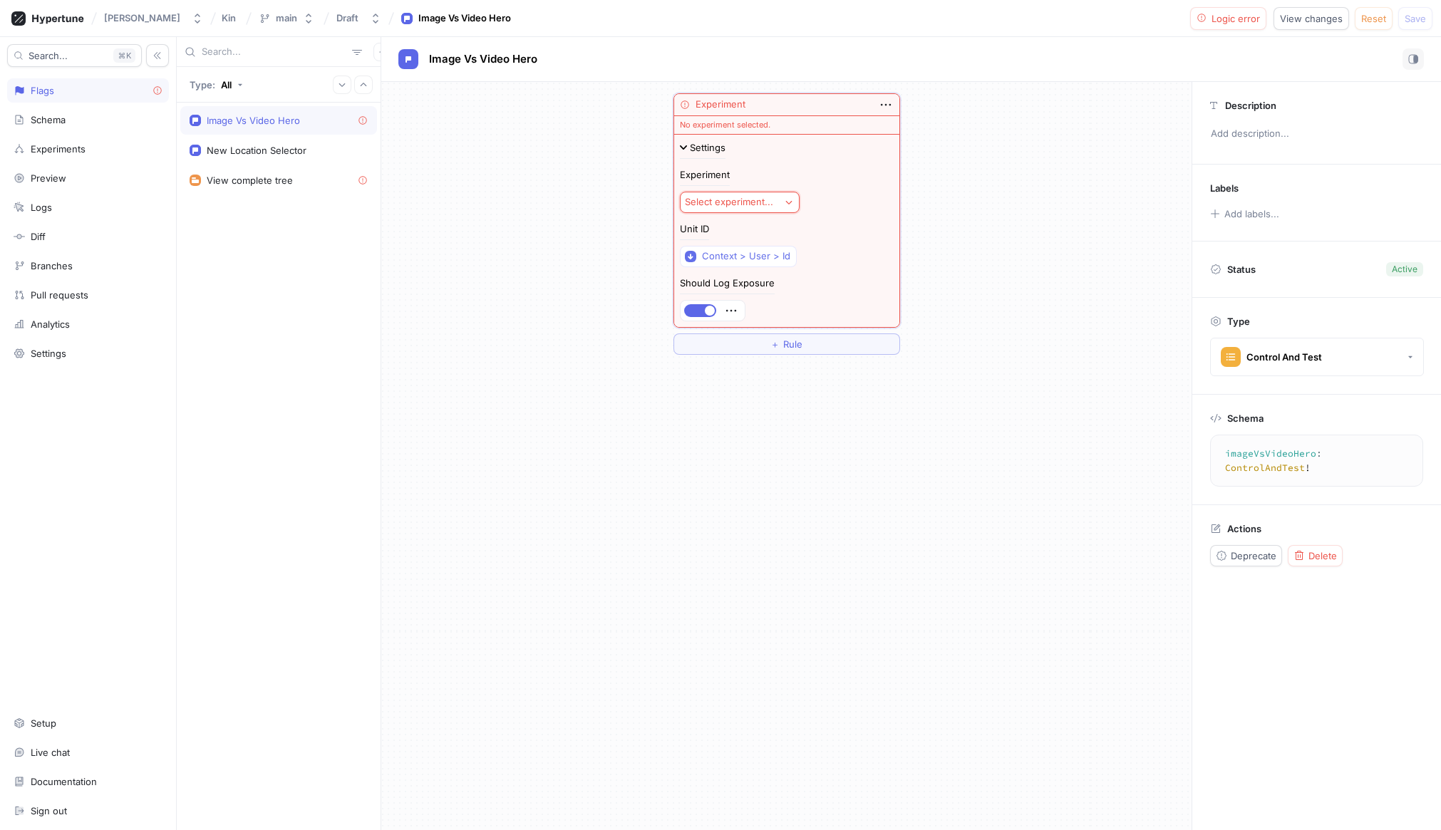
click at [748, 208] on button "Select experiment..." at bounding box center [740, 202] width 120 height 21
click at [748, 283] on span "AB" at bounding box center [772, 279] width 132 height 12
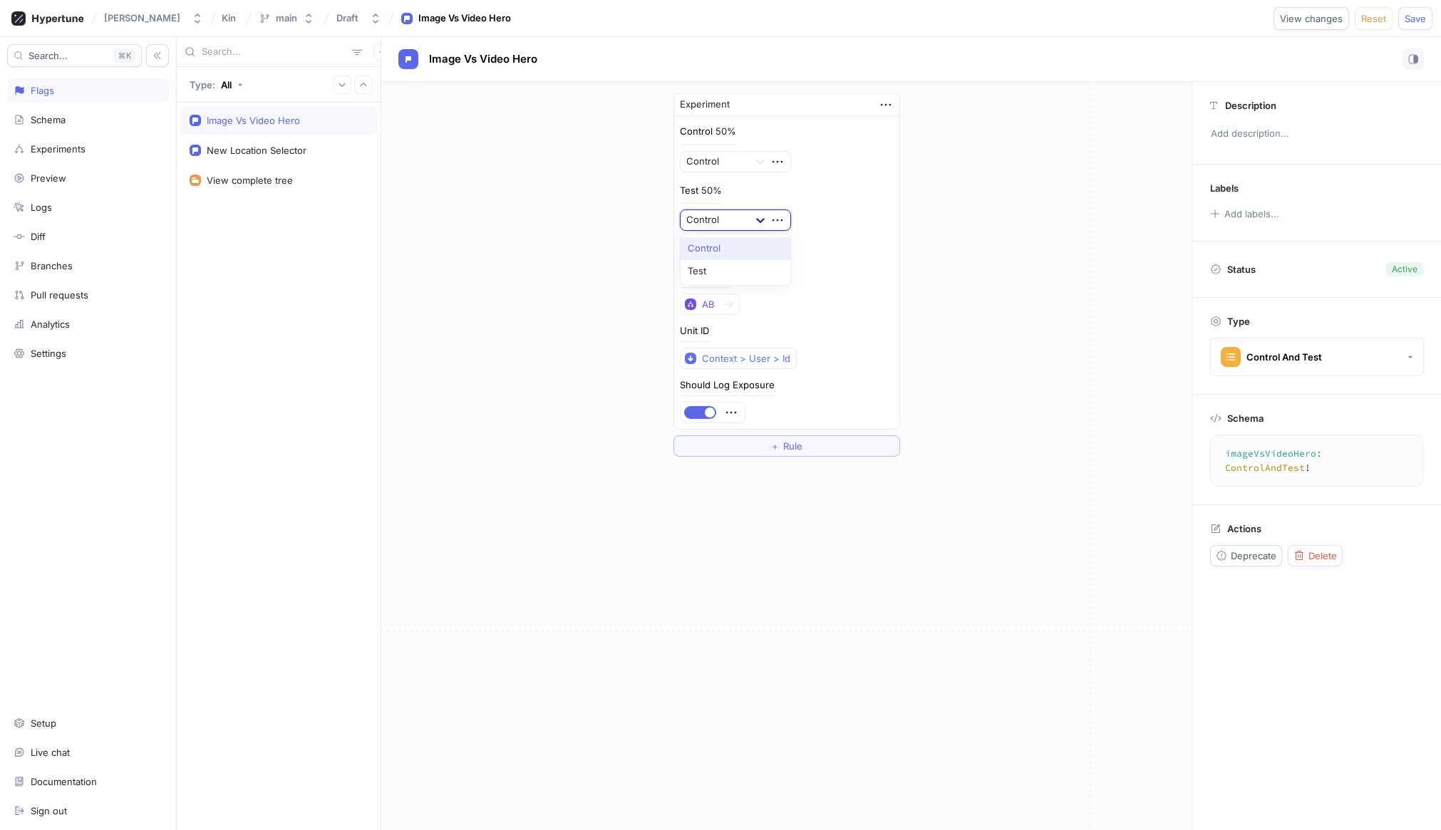
click at [755, 221] on icon at bounding box center [760, 220] width 14 height 14
click at [748, 267] on div "Test" at bounding box center [736, 271] width 110 height 23
click at [1419, 21] on span "Save" at bounding box center [1415, 18] width 21 height 9
click at [314, 149] on div "New Location Selector" at bounding box center [279, 150] width 178 height 11
type textarea "newLocationSelector: ControlAndTest!"
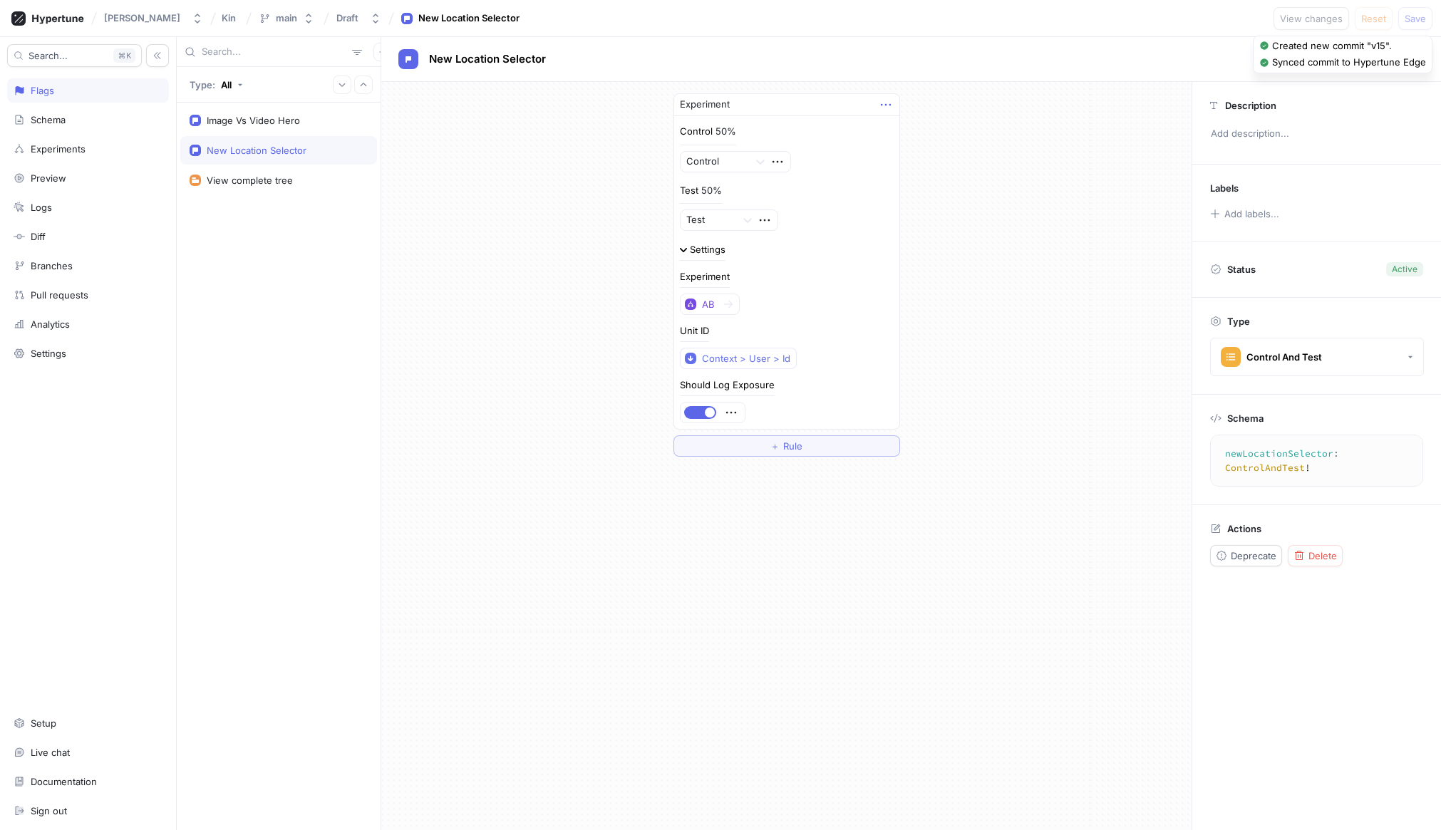
click at [887, 101] on icon "button" at bounding box center [886, 105] width 16 height 16
click at [1312, 542] on div "Experiment Control 50% Control Test 50% Test Settings Experiment AB Unit ID Con…" at bounding box center [911, 456] width 1060 height 748
click at [1334, 552] on span "Delete" at bounding box center [1323, 556] width 29 height 9
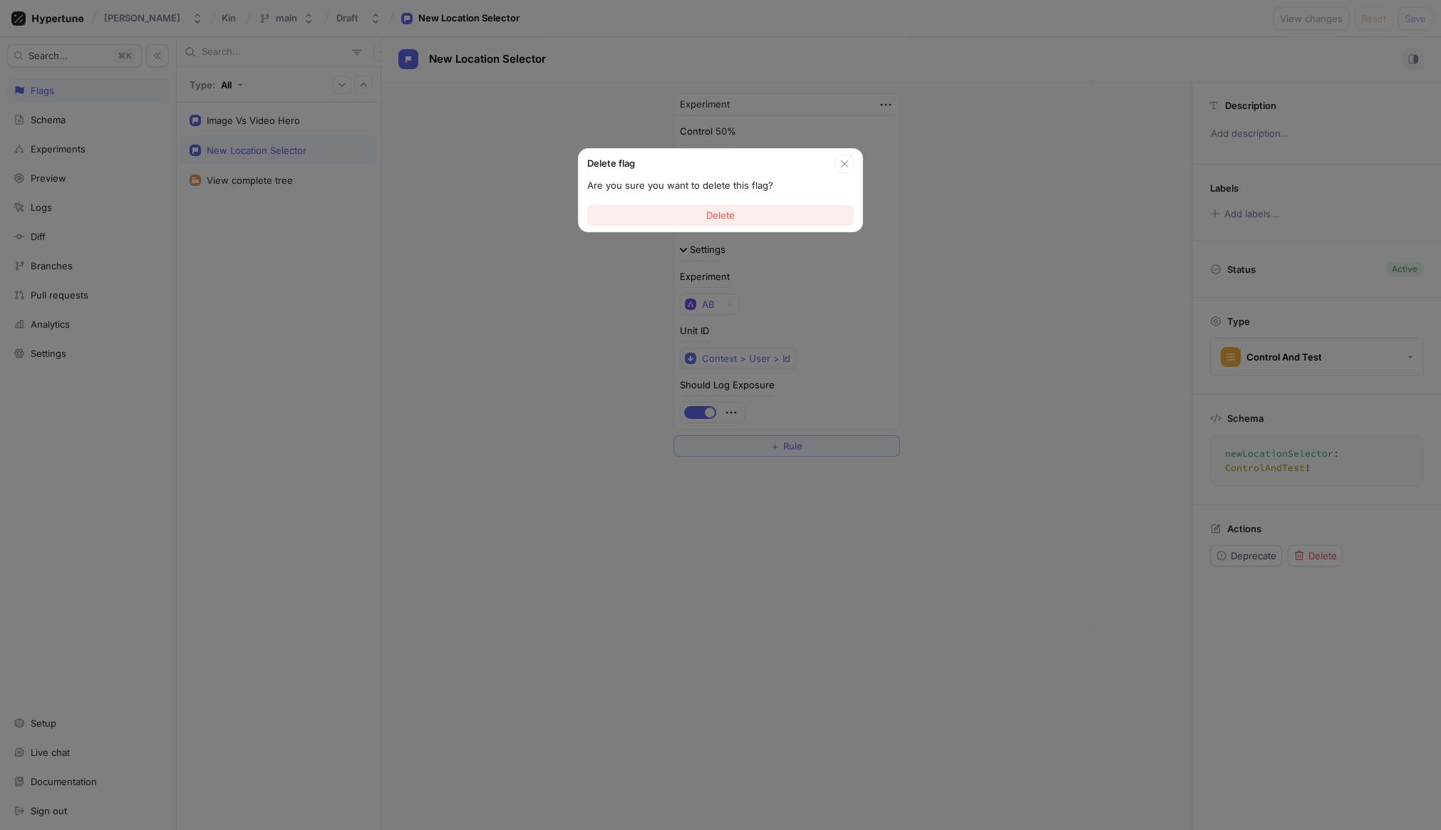
click at [766, 212] on button "Delete" at bounding box center [720, 215] width 267 height 21
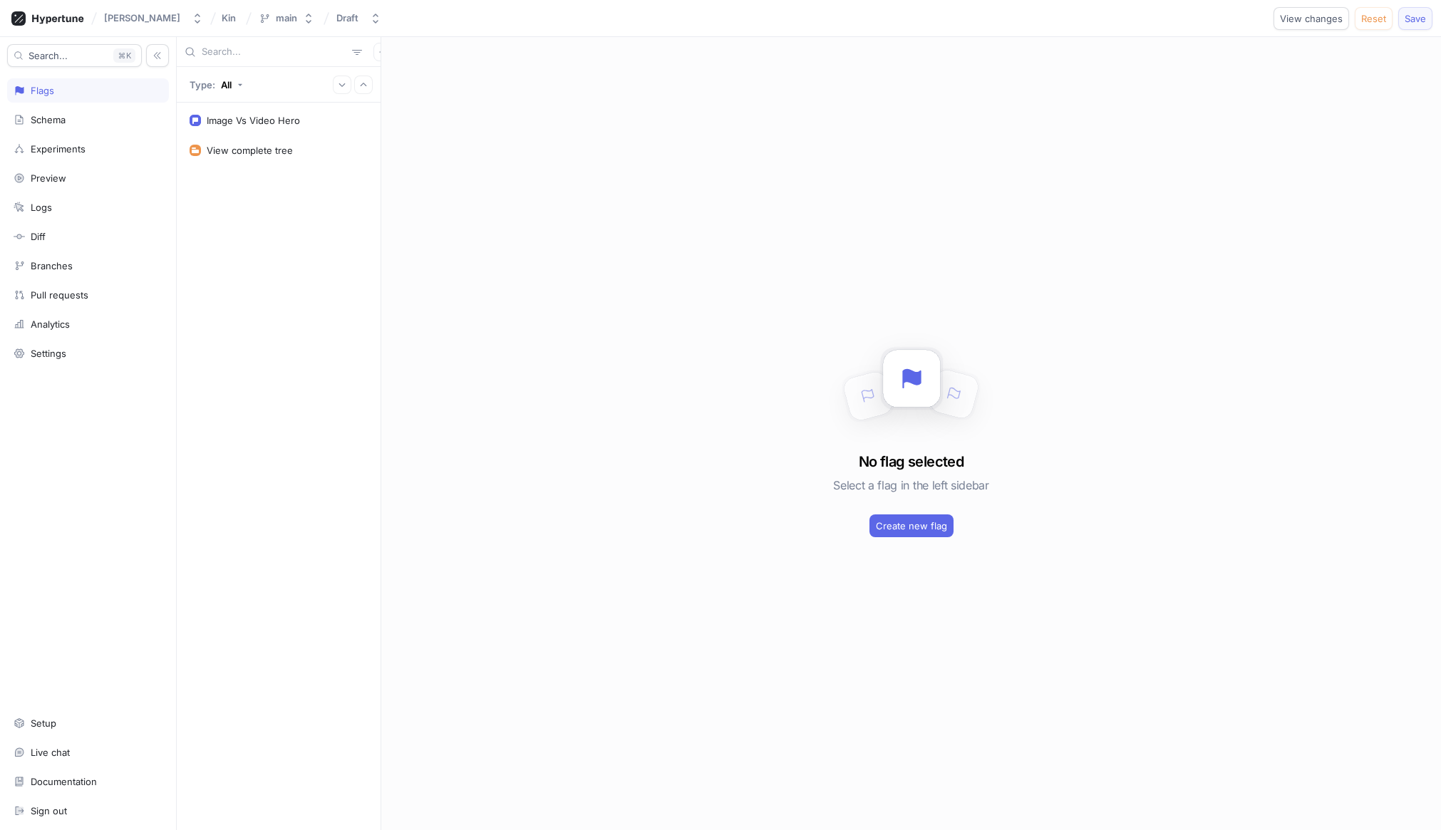
click at [1420, 14] on span "Save" at bounding box center [1415, 18] width 21 height 9
